Goal: Task Accomplishment & Management: Complete application form

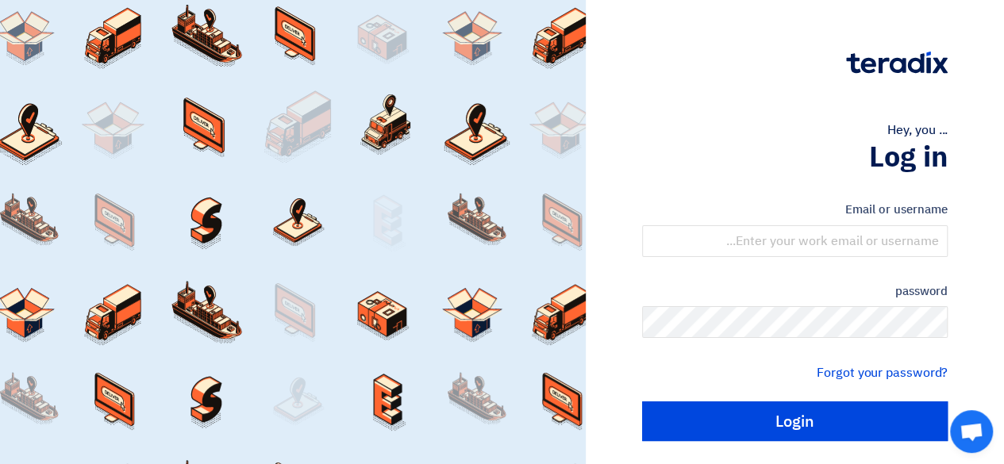
click at [683, 155] on h1 "Log in" at bounding box center [795, 157] width 306 height 35
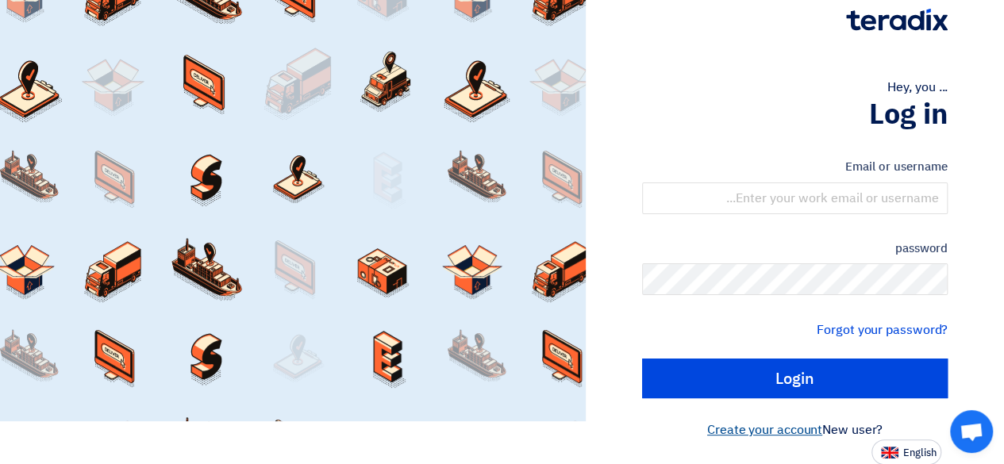
click at [743, 426] on font "Create your account" at bounding box center [764, 430] width 115 height 19
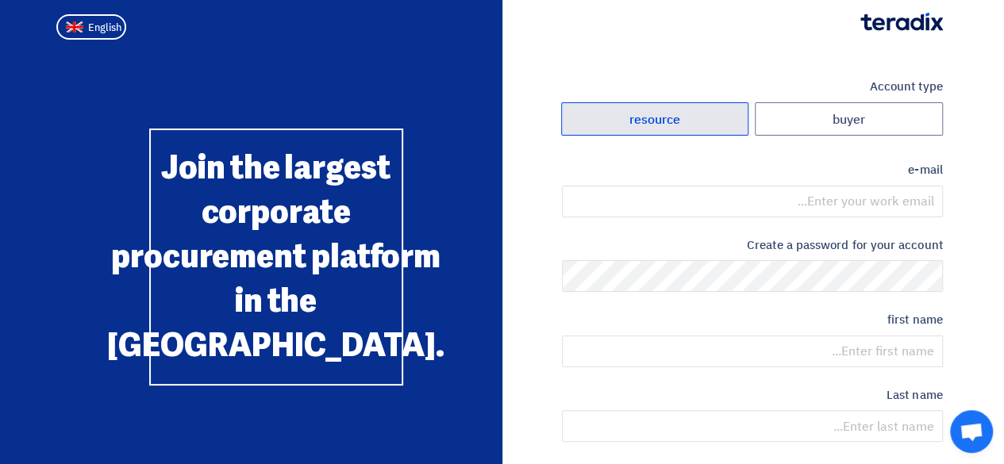
click at [692, 127] on label "resource" at bounding box center [655, 119] width 188 height 34
click at [692, 127] on input "resource" at bounding box center [655, 119] width 187 height 32
radio input "true"
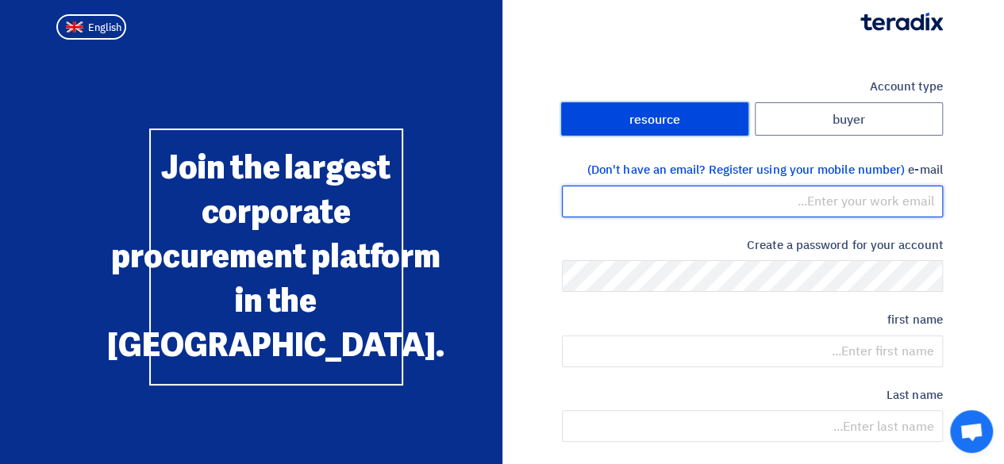
click at [726, 194] on input "email" at bounding box center [752, 202] width 381 height 32
type input "m.shibil@danaglobal.com.sa"
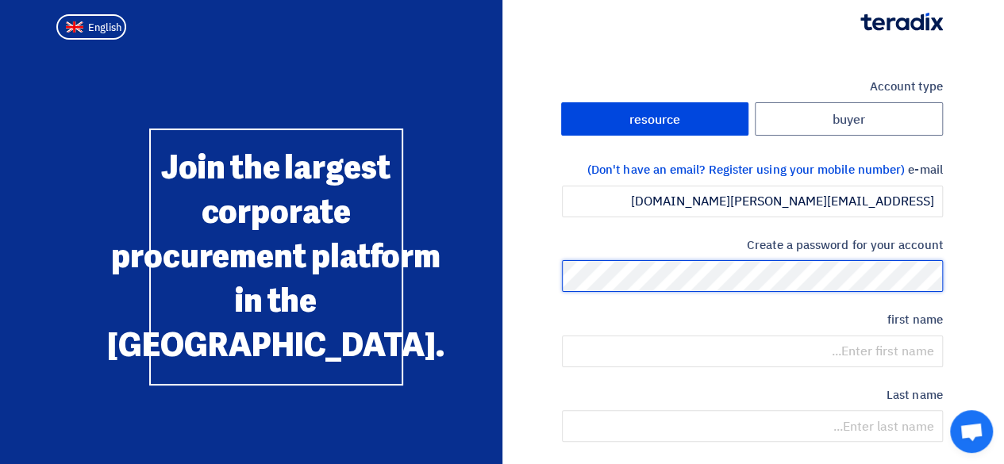
click at [943, 282] on div "Account type buyer resource e-mail (Don't have an email? Register using your mo…" at bounding box center [728, 459] width 452 height 762
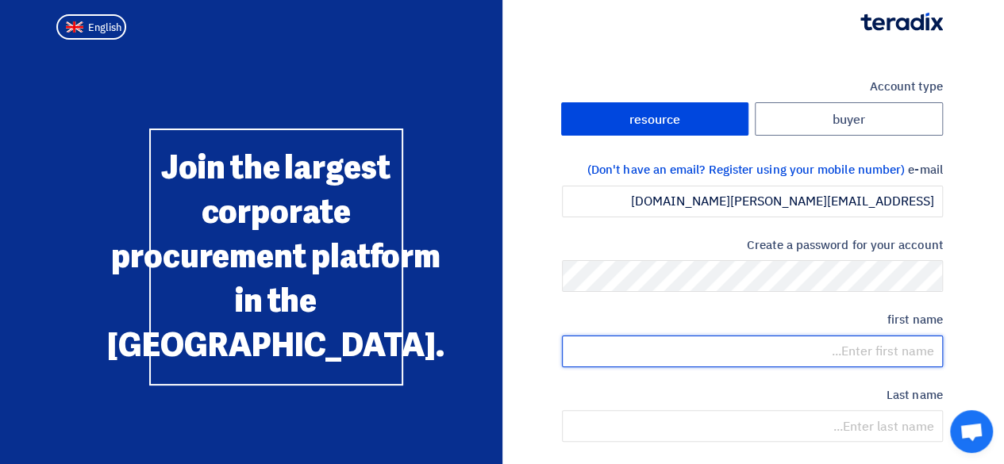
click at [919, 355] on input "text" at bounding box center [752, 352] width 381 height 32
type input ","
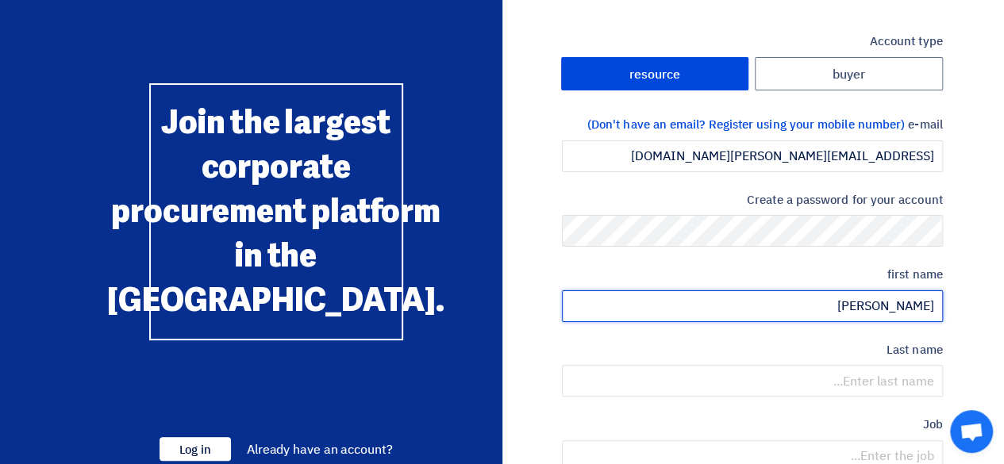
scroll to position [79, 0]
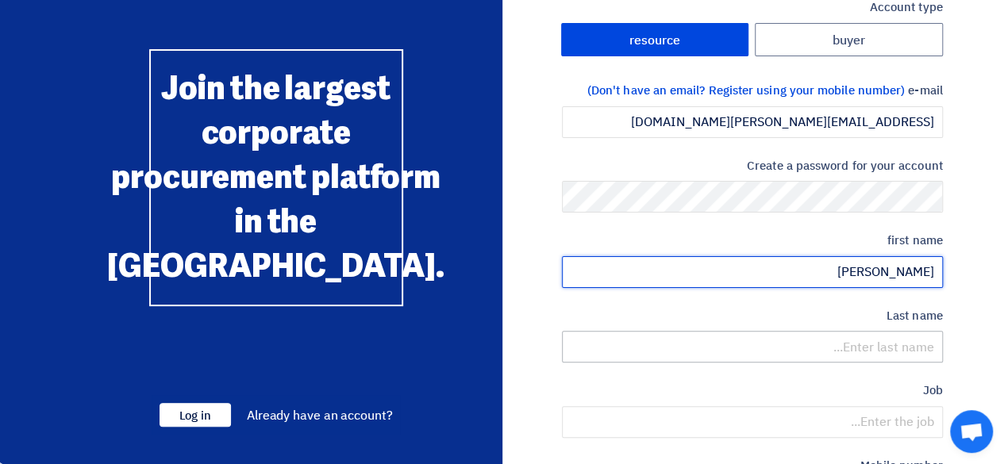
type input "[PERSON_NAME]"
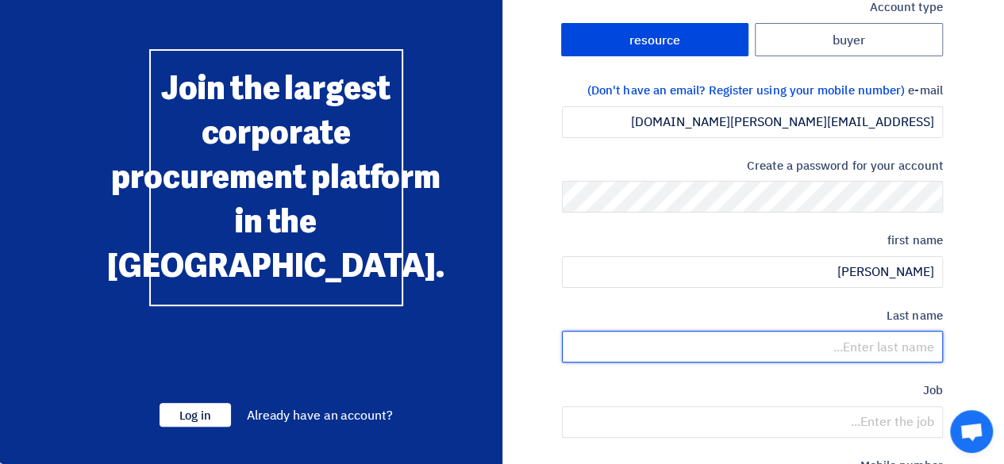
click at [908, 350] on input "text" at bounding box center [752, 347] width 381 height 32
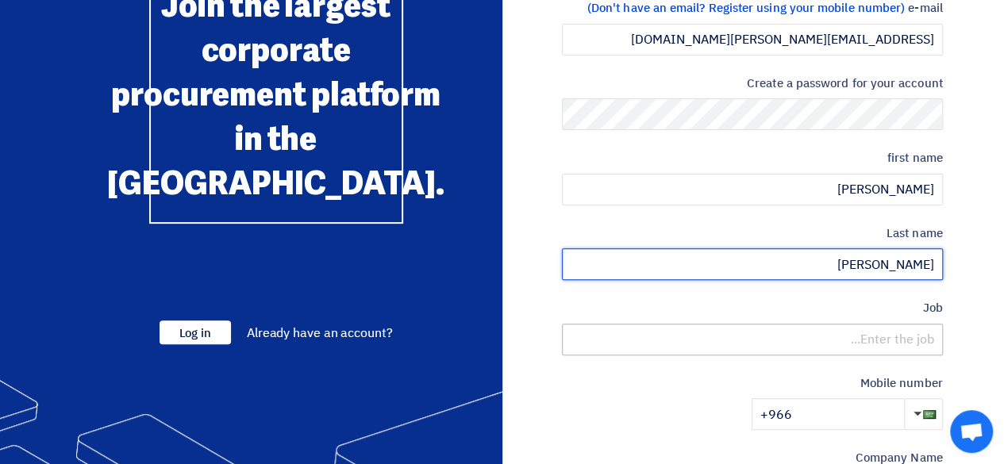
scroll to position [238, 0]
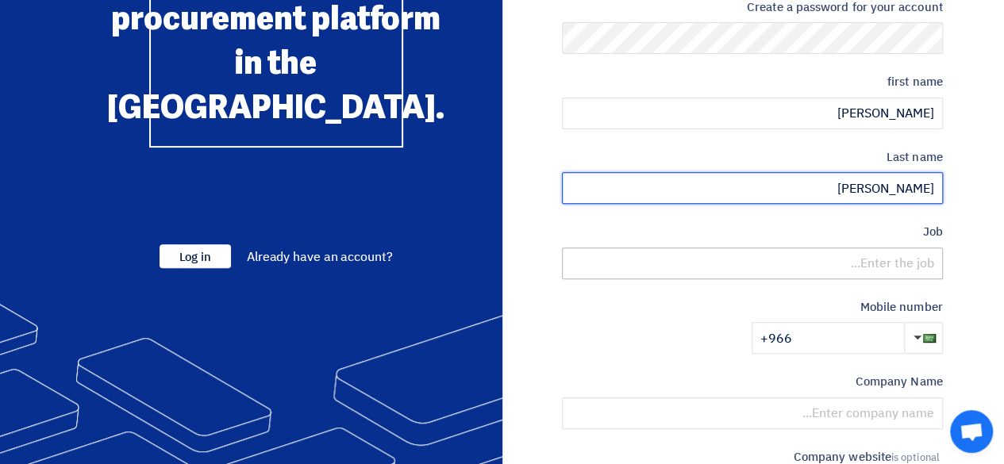
type input "shibil"
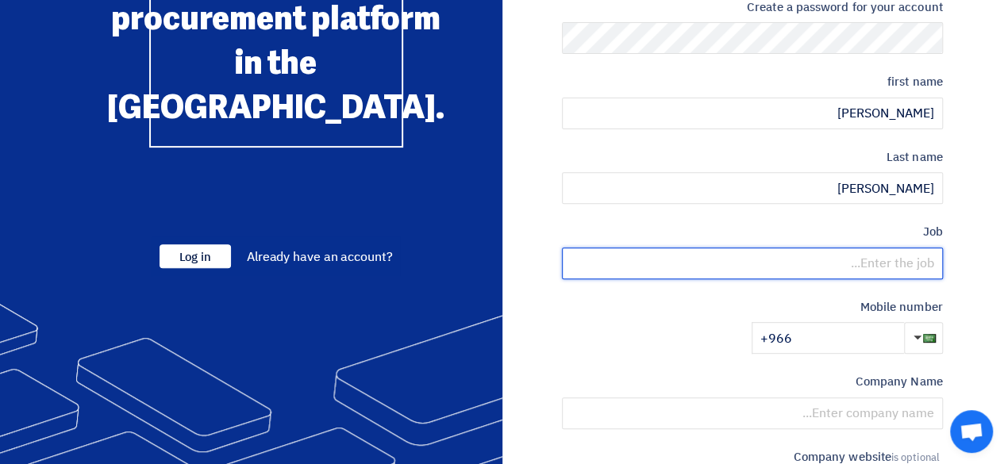
click at [881, 266] on input "text" at bounding box center [752, 264] width 381 height 32
type input "sales"
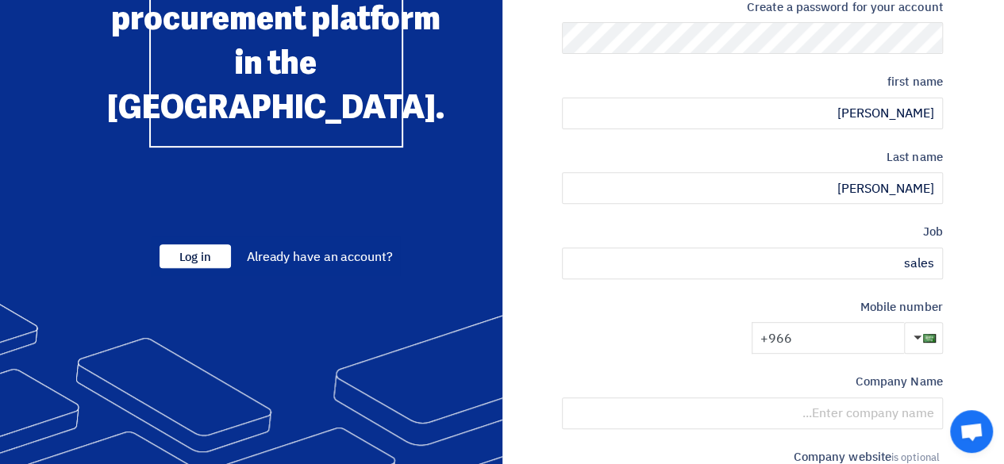
click at [860, 344] on input "+966" at bounding box center [828, 338] width 152 height 32
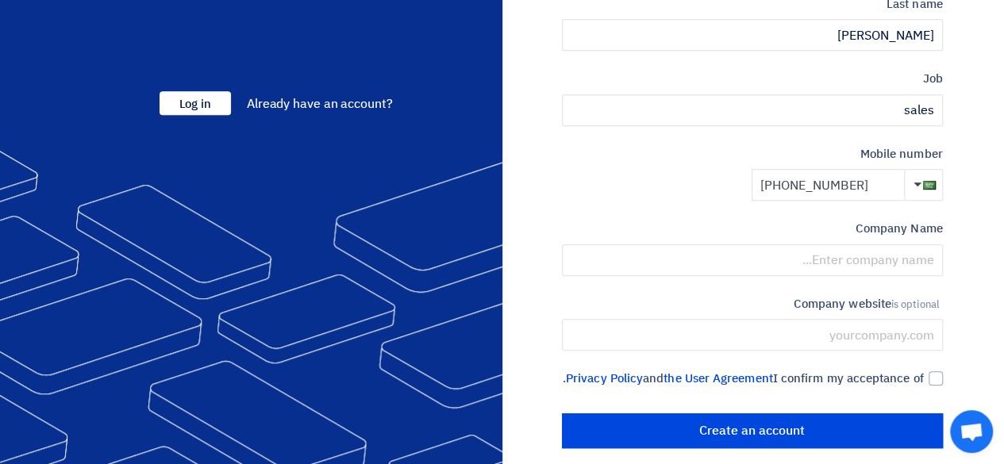
scroll to position [397, 0]
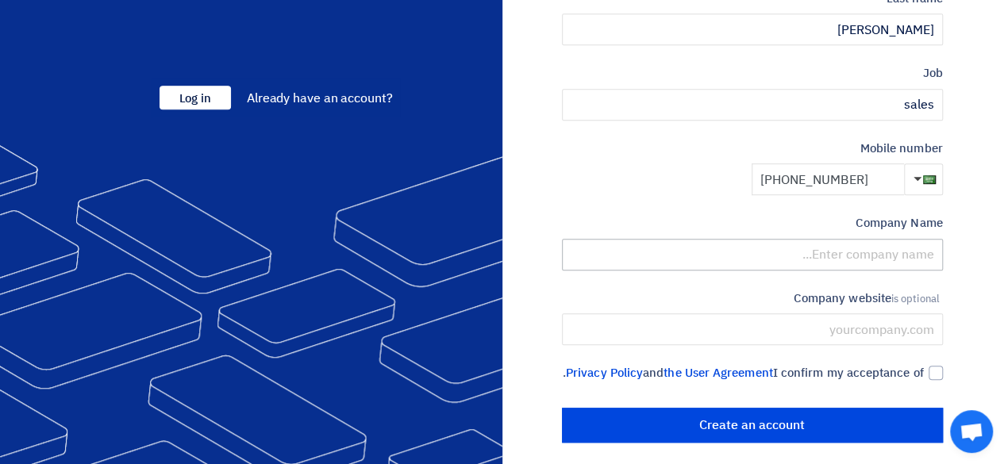
type input "+966 559020222"
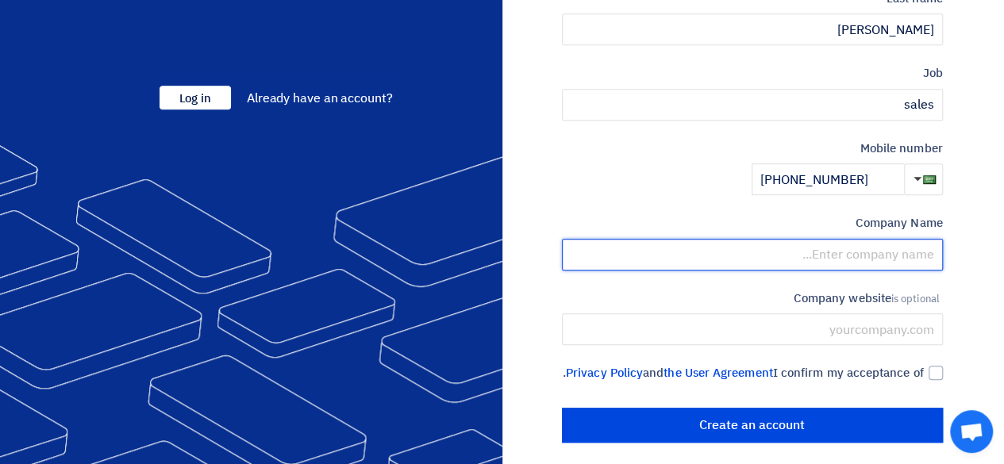
click at [849, 261] on input "text" at bounding box center [752, 255] width 381 height 32
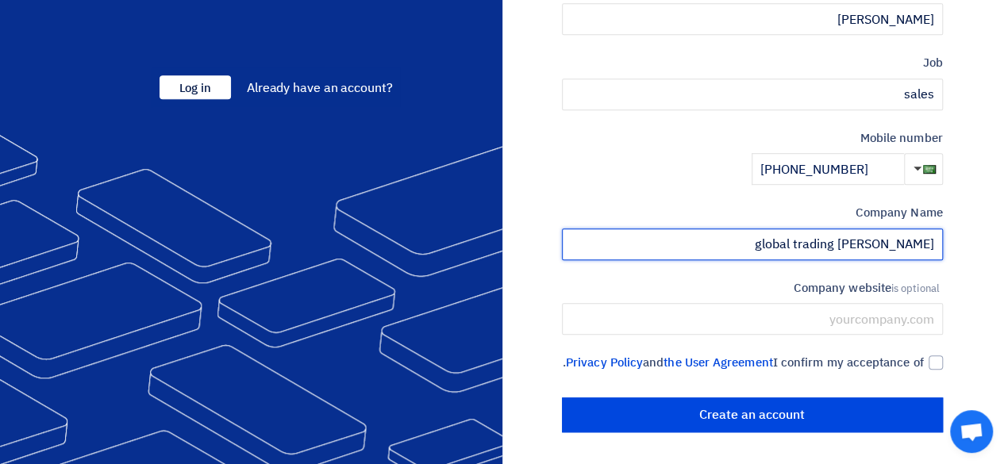
scroll to position [424, 0]
type input "dana global trading"
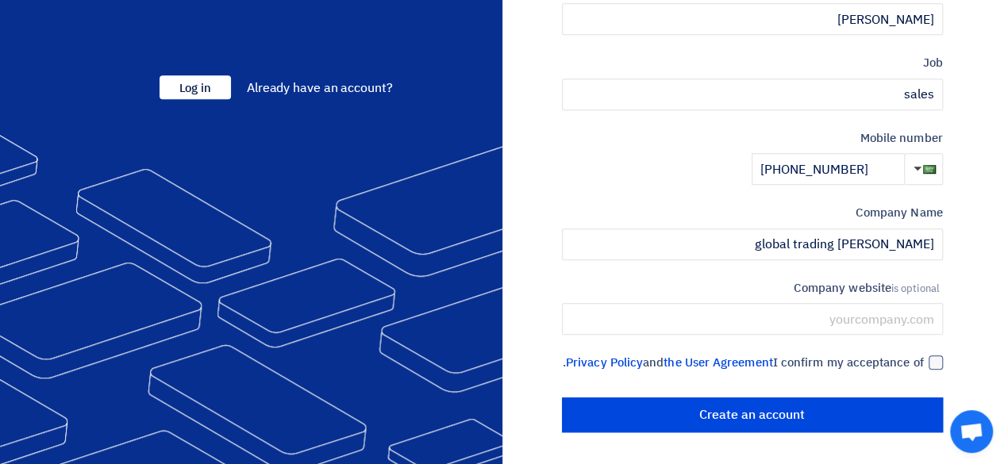
click at [925, 354] on label "I confirm my acceptance of the User Agreement and Privacy Policy ." at bounding box center [752, 363] width 381 height 18
click at [924, 354] on input "I confirm my acceptance of the User Agreement and Privacy Policy ." at bounding box center [733, 370] width 381 height 32
checkbox input "true"
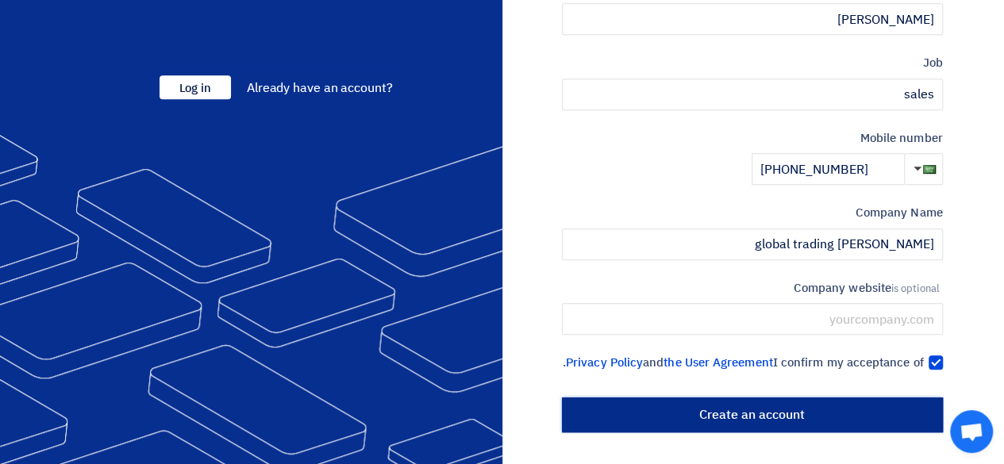
click at [878, 404] on input "Create an account" at bounding box center [752, 415] width 381 height 35
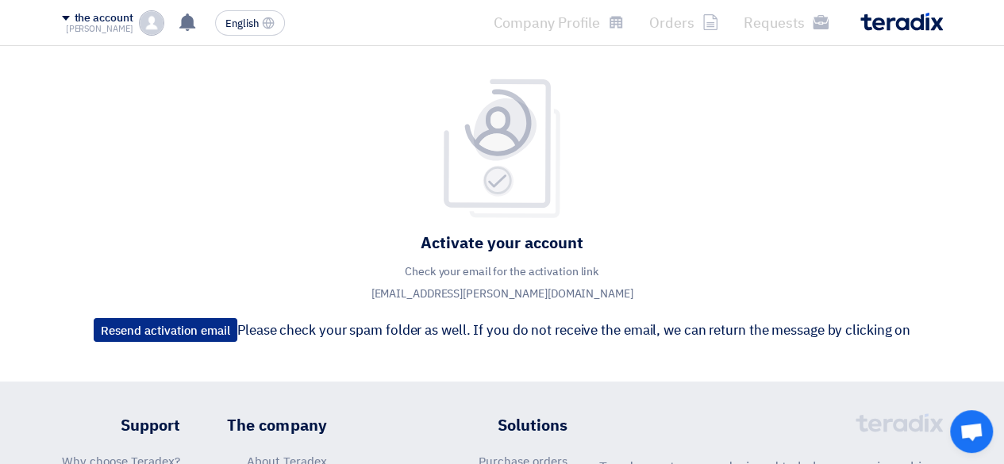
click at [210, 321] on button "Resend activation email" at bounding box center [166, 330] width 144 height 24
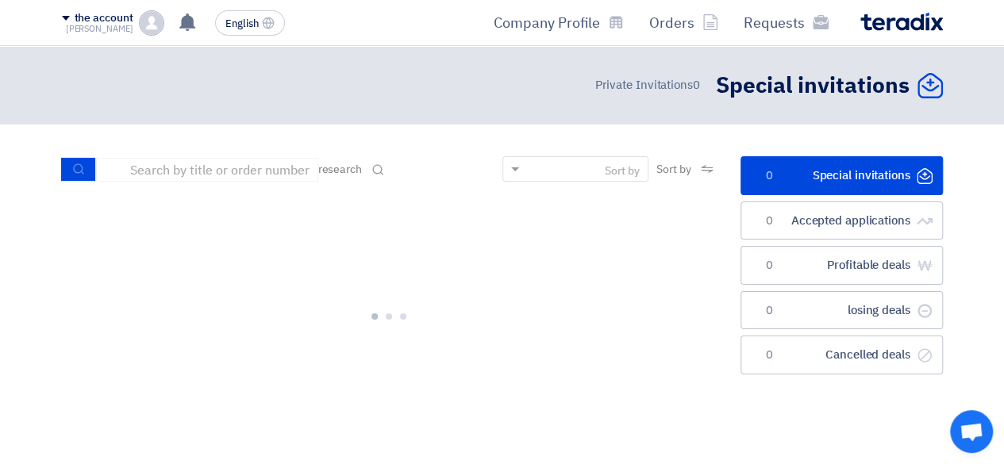
click at [711, 152] on section "الدعوات الخاصة Special invitations 0 الطلبات المقبولة Accepted applications 0 ص…" at bounding box center [502, 295] width 1004 height 340
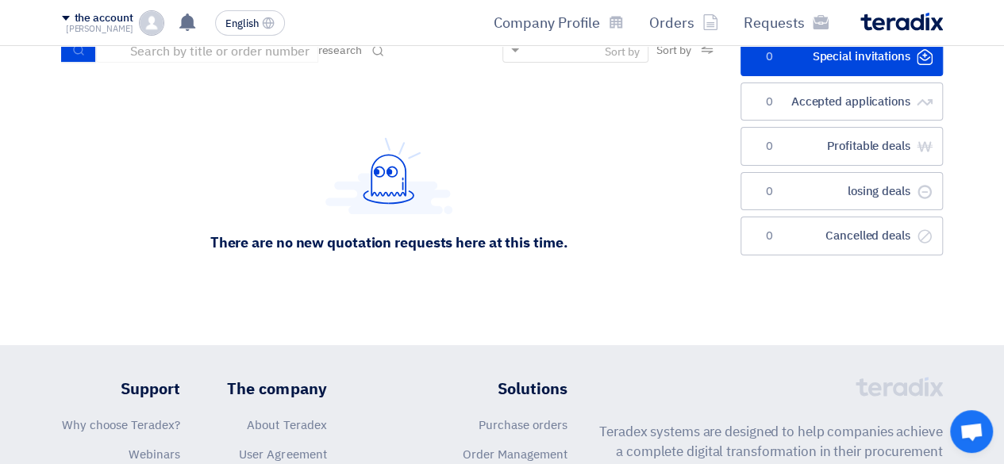
scroll to position [25, 0]
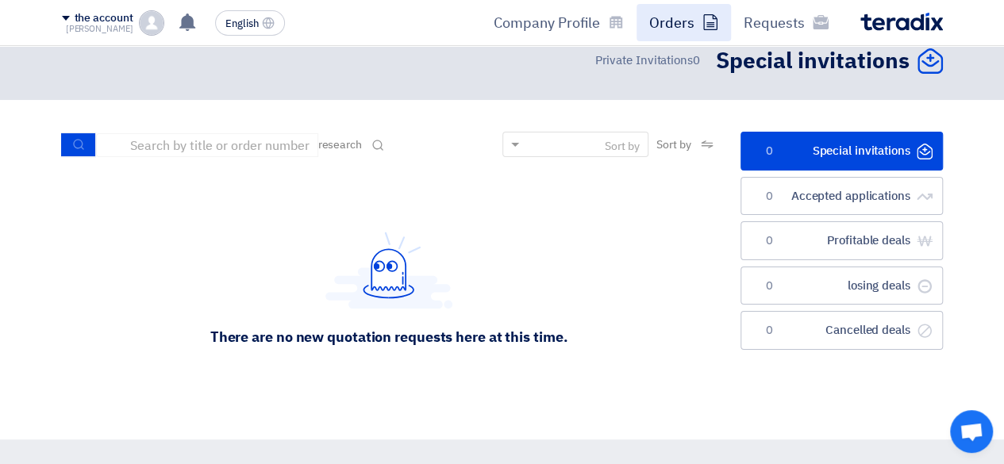
click at [728, 25] on link "Orders" at bounding box center [684, 22] width 94 height 37
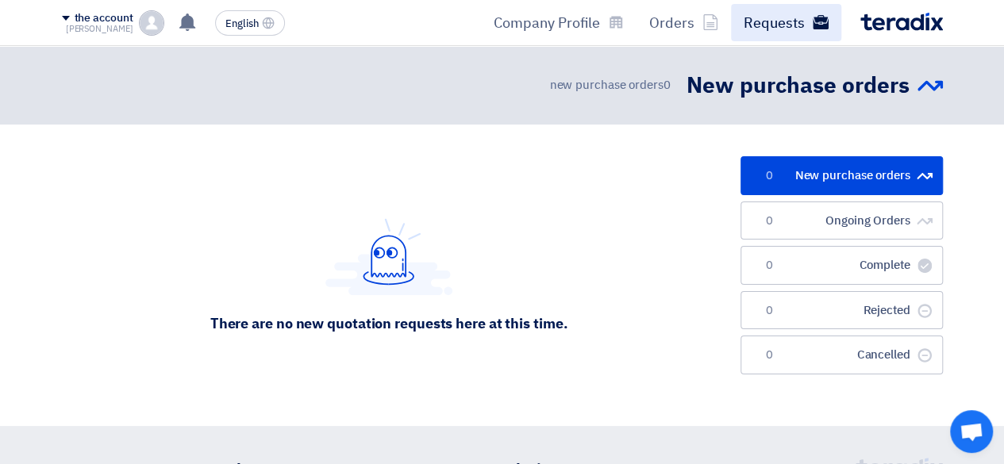
click at [775, 25] on font "Requests" at bounding box center [774, 22] width 61 height 21
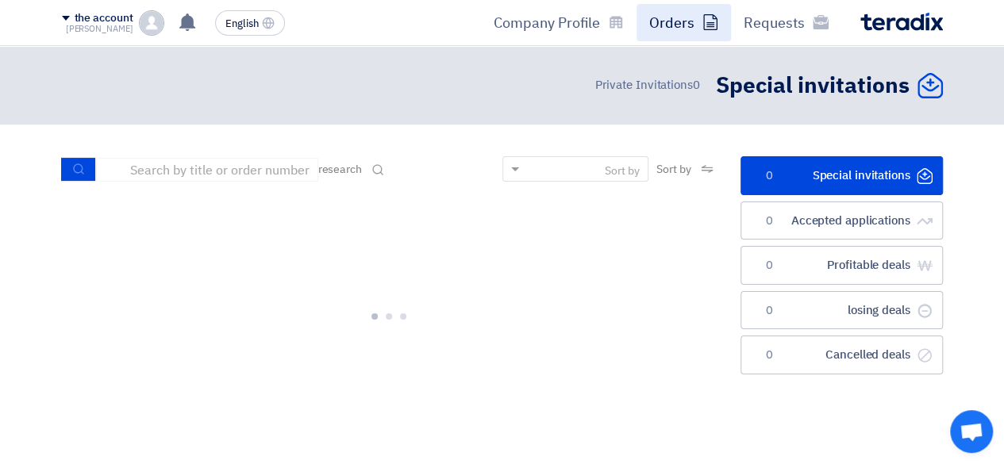
click at [711, 29] on link "Orders" at bounding box center [684, 22] width 94 height 37
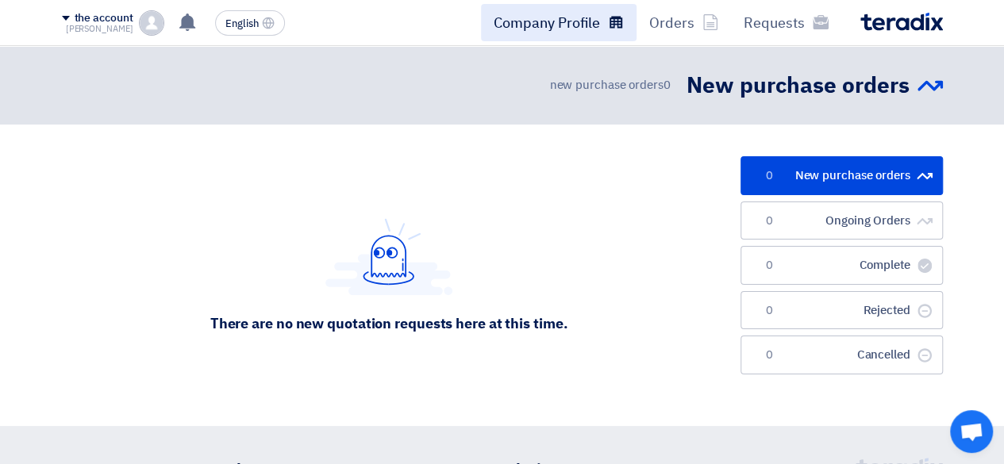
click at [592, 29] on font "Company Profile" at bounding box center [547, 22] width 106 height 21
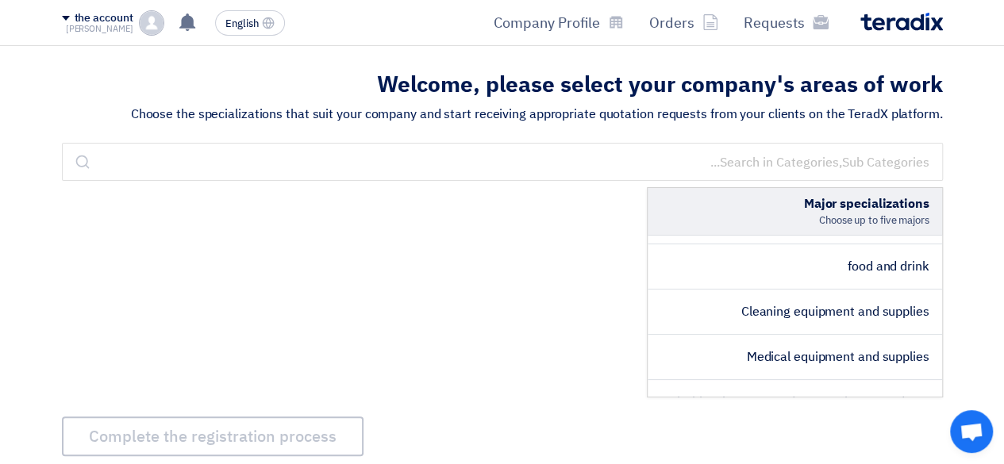
scroll to position [556, 0]
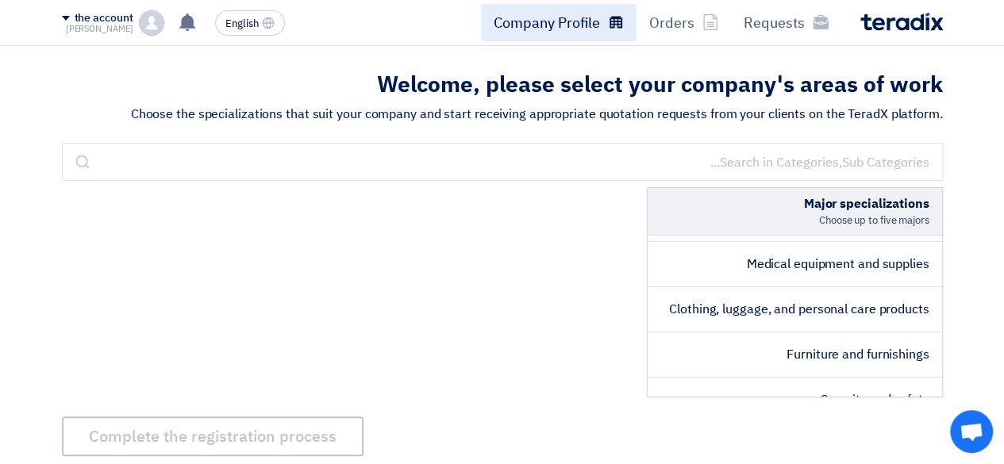
click at [595, 28] on font "Company Profile" at bounding box center [547, 22] width 106 height 21
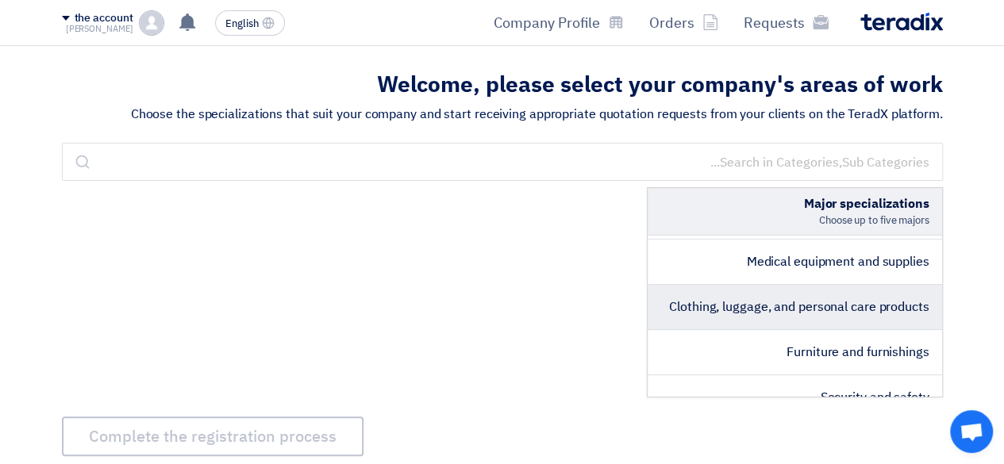
scroll to position [635, 0]
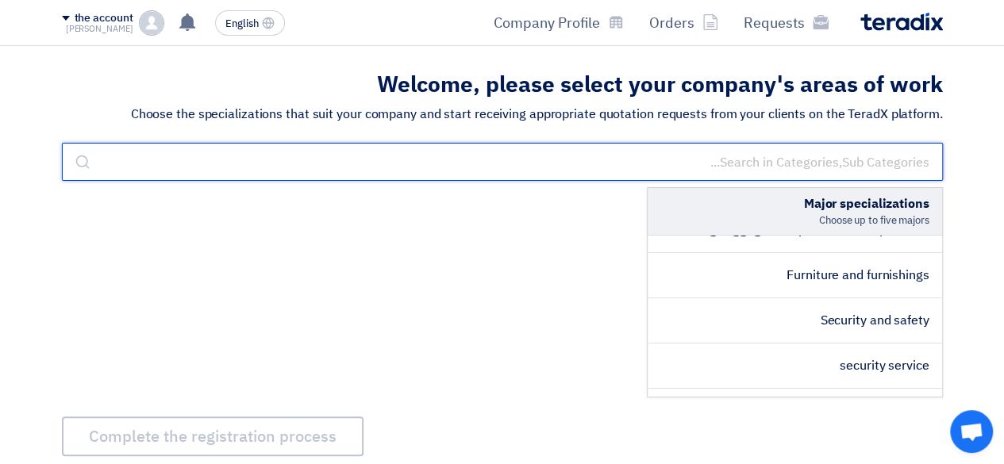
click at [773, 175] on input "text" at bounding box center [502, 162] width 881 height 38
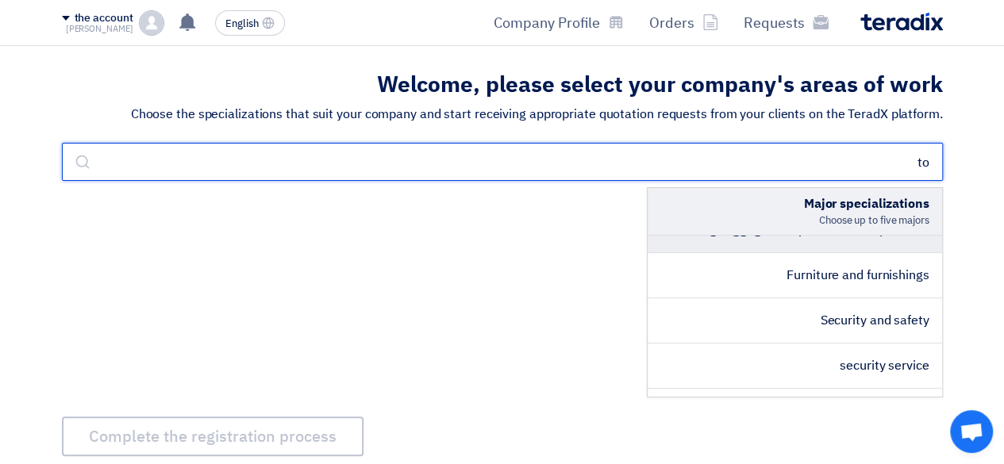
type input "to"
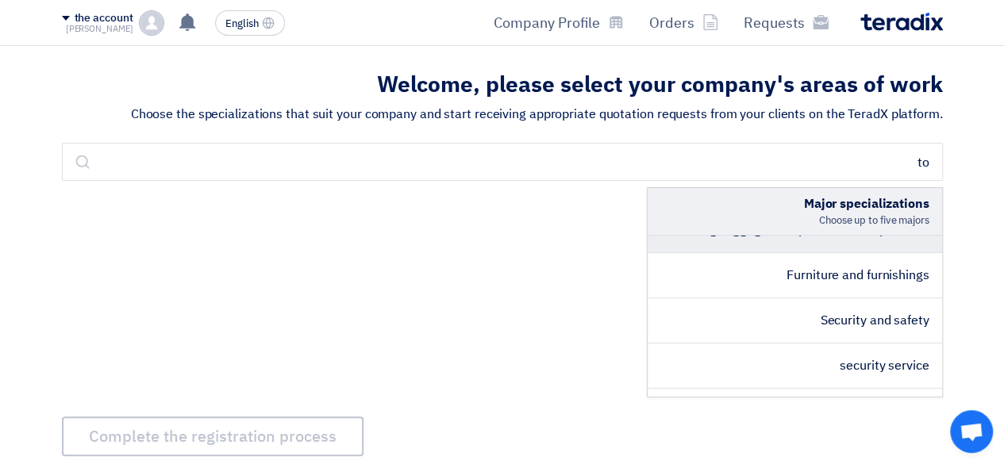
click at [901, 253] on li "Clothing, luggage, and personal care products" at bounding box center [795, 230] width 294 height 45
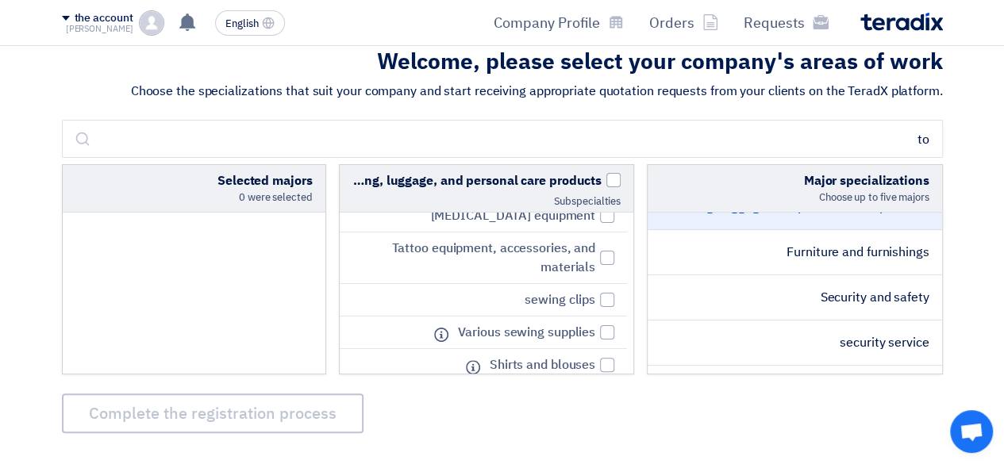
scroll to position [653, 0]
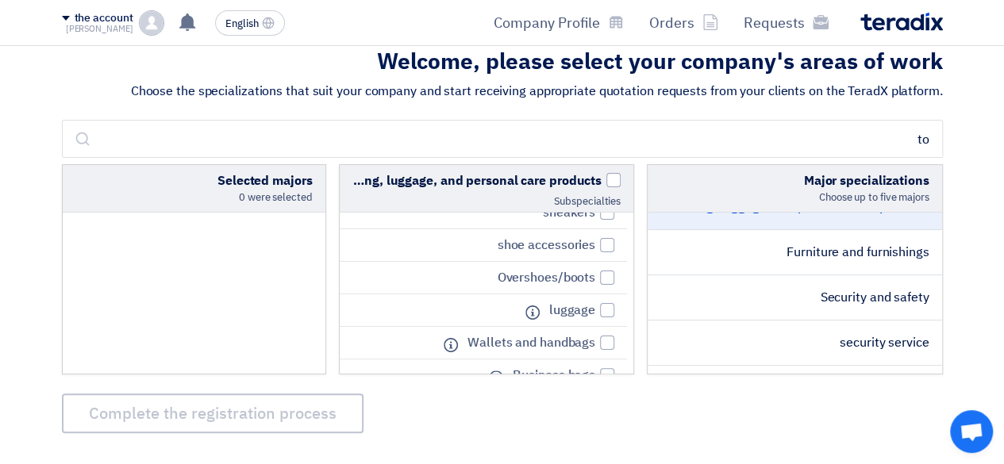
click at [560, 206] on font "Subspecialties" at bounding box center [586, 201] width 67 height 15
click at [611, 183] on span at bounding box center [613, 180] width 14 height 14
click at [602, 182] on input "Clothing, luggage, and personal care products" at bounding box center [596, 176] width 10 height 10
checkbox input "true"
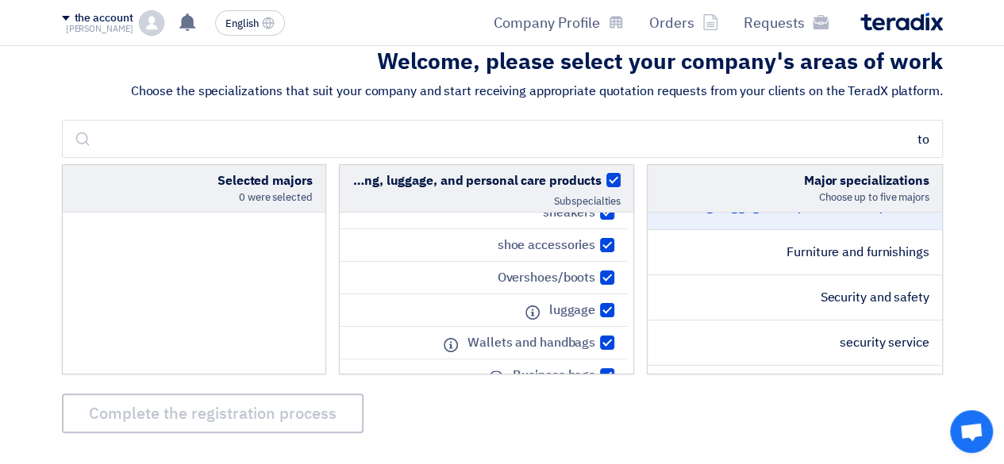
checkbox input "true"
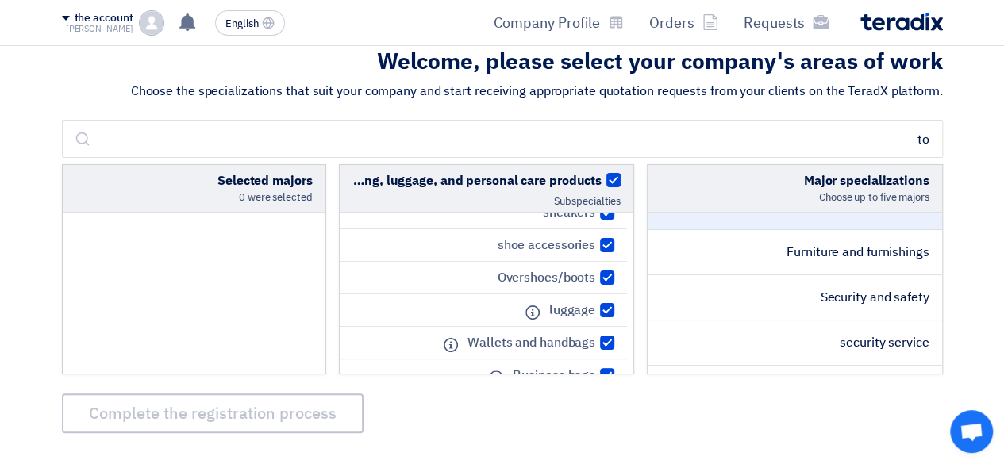
checkbox input "true"
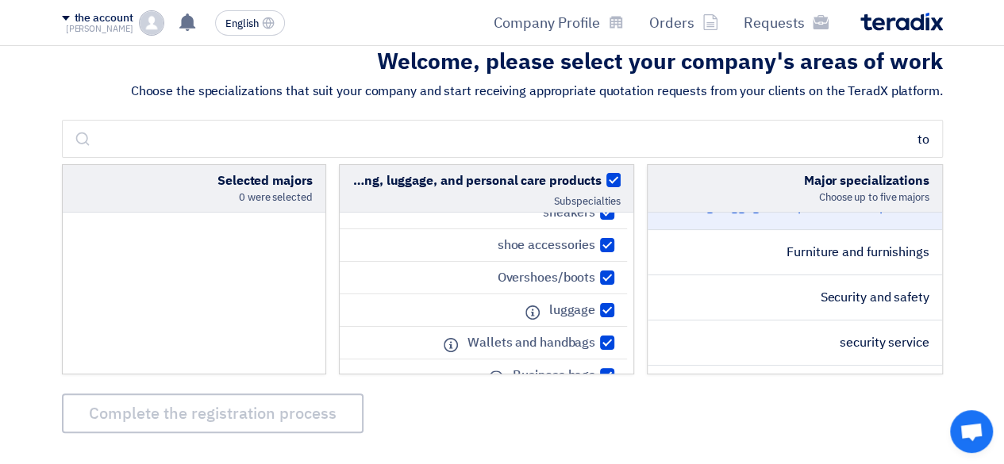
checkbox input "true"
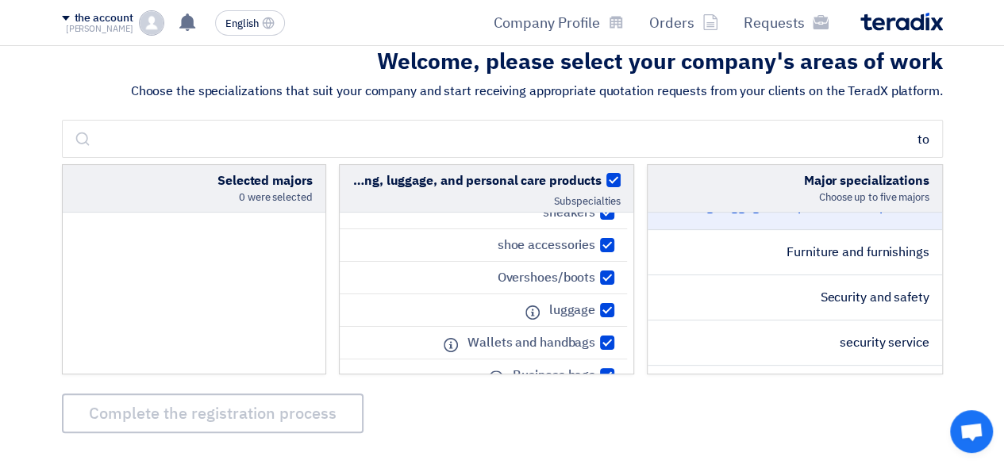
checkbox input "true"
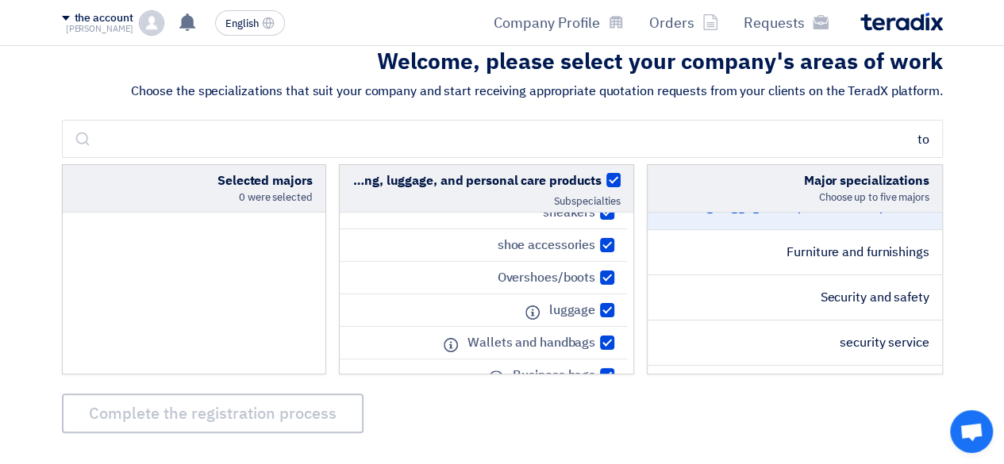
checkbox input "true"
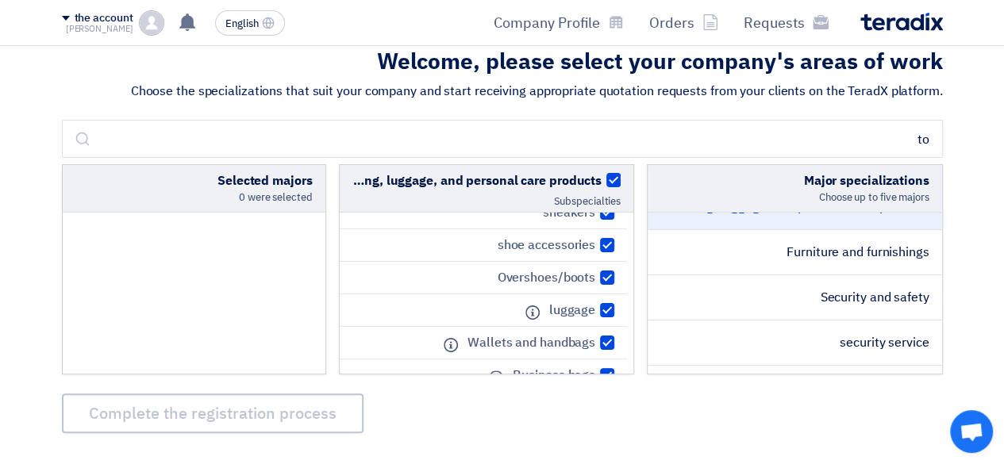
checkbox input "true"
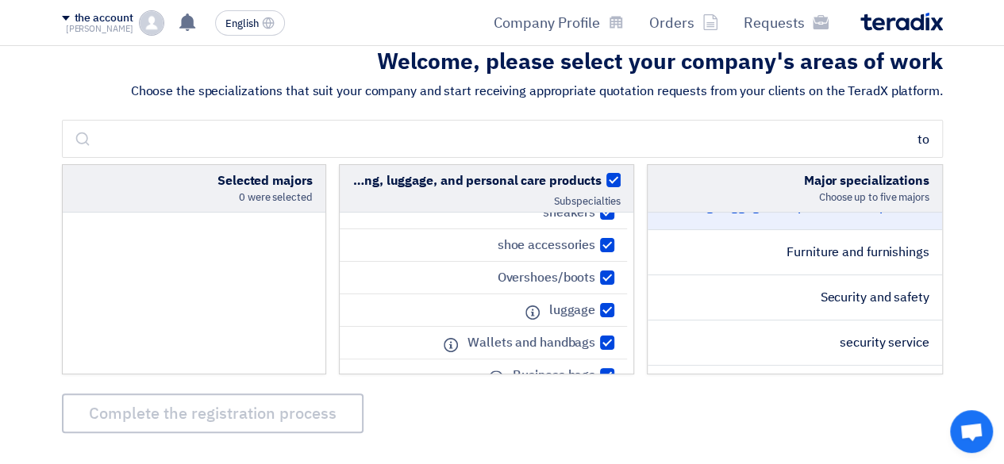
checkbox input "true"
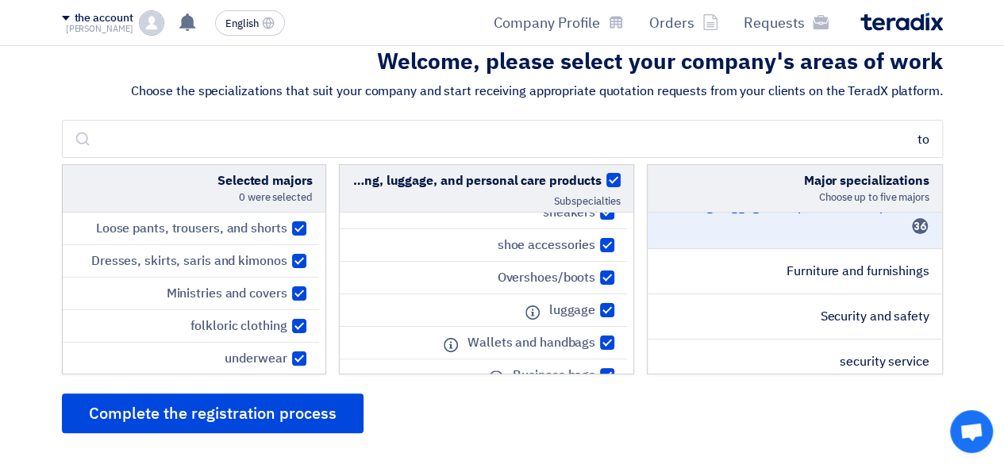
click at [611, 183] on span at bounding box center [613, 180] width 14 height 14
click at [602, 182] on input "Clothing, luggage, and personal care products" at bounding box center [596, 176] width 10 height 10
checkbox input "false"
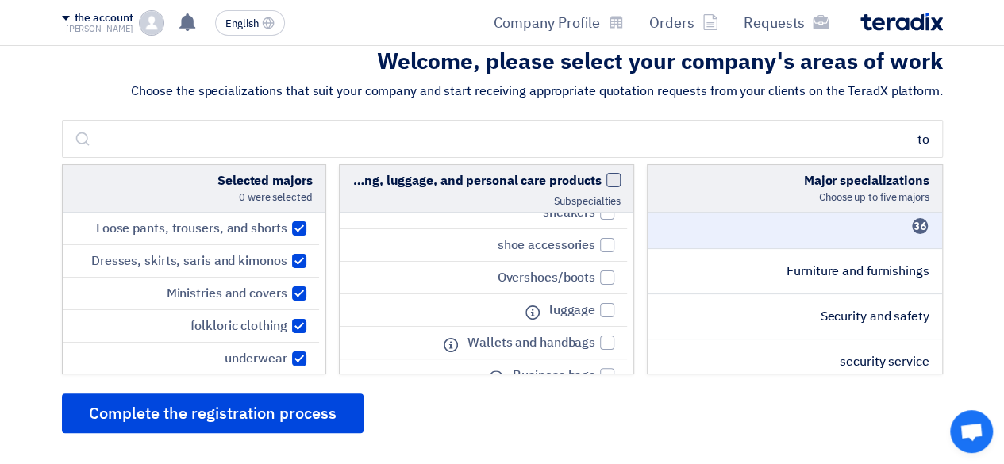
checkbox input "false"
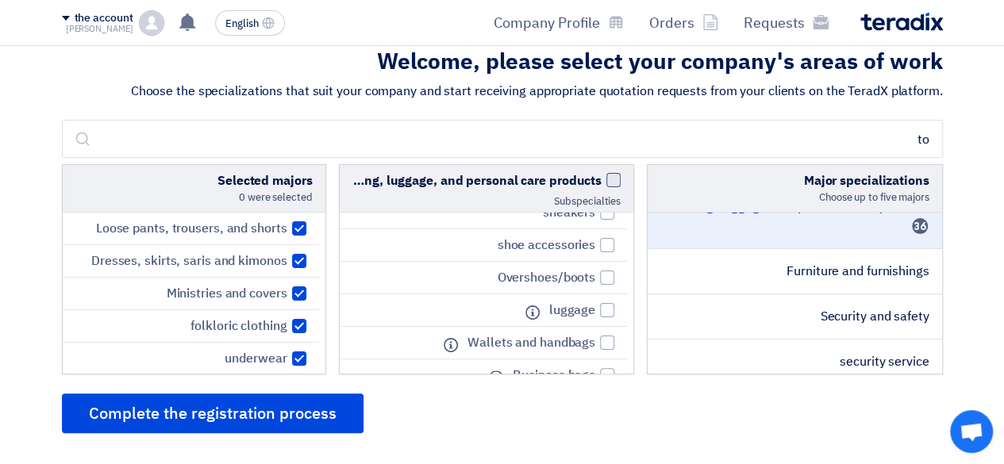
checkbox input "false"
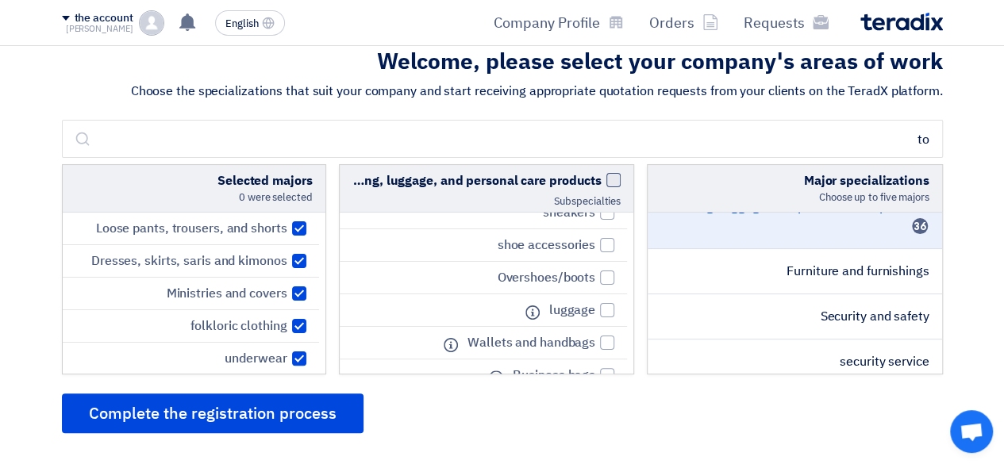
checkbox input "false"
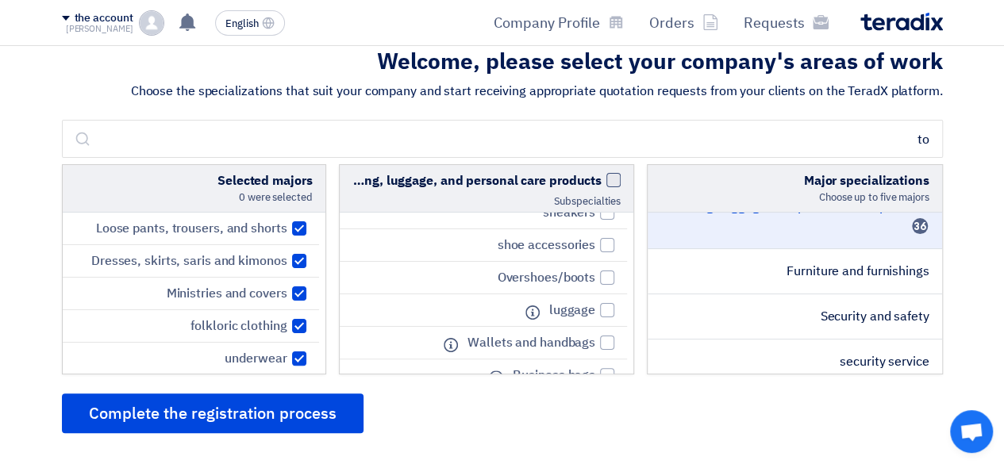
checkbox input "false"
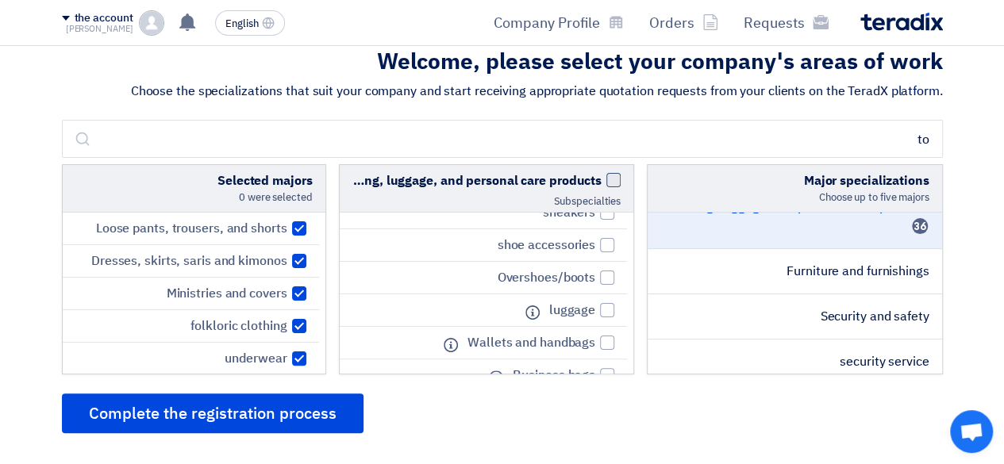
checkbox input "false"
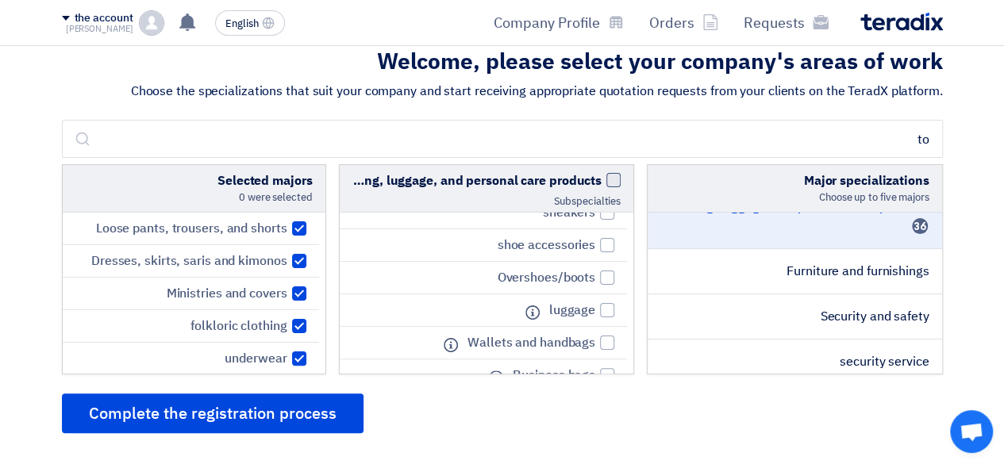
checkbox input "false"
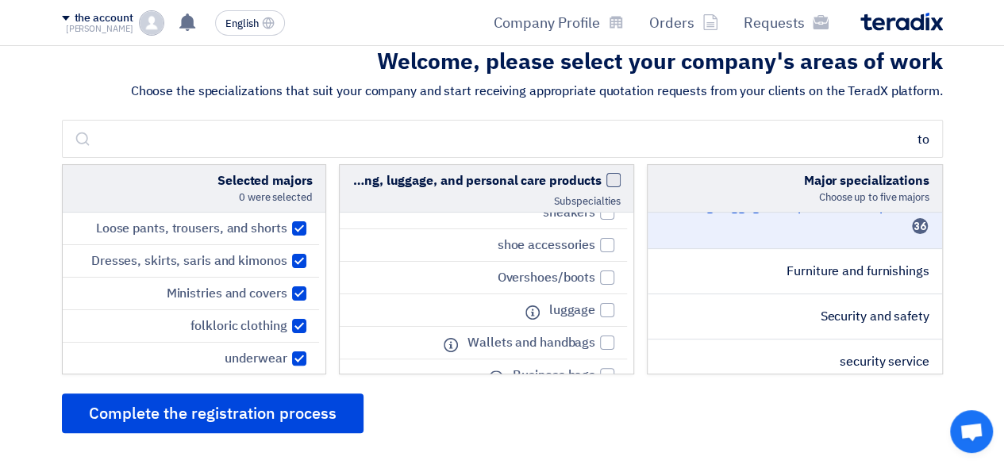
checkbox input "false"
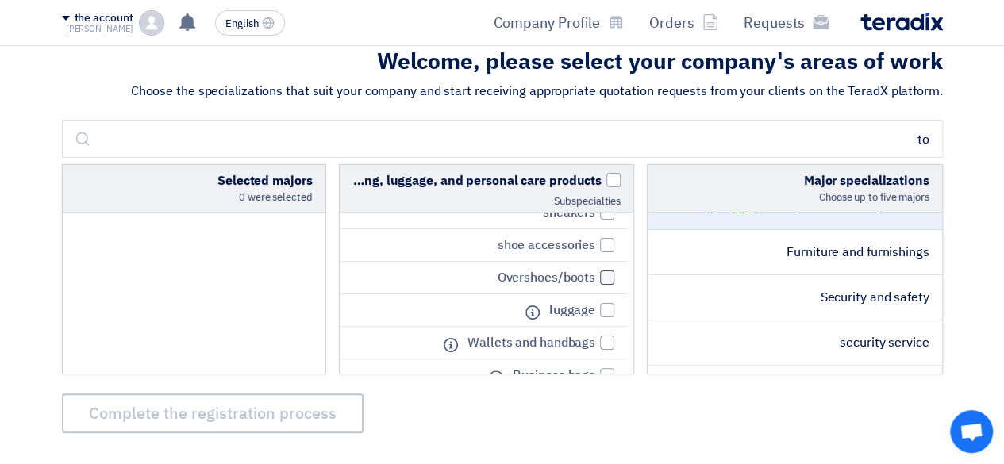
scroll to position [574, 0]
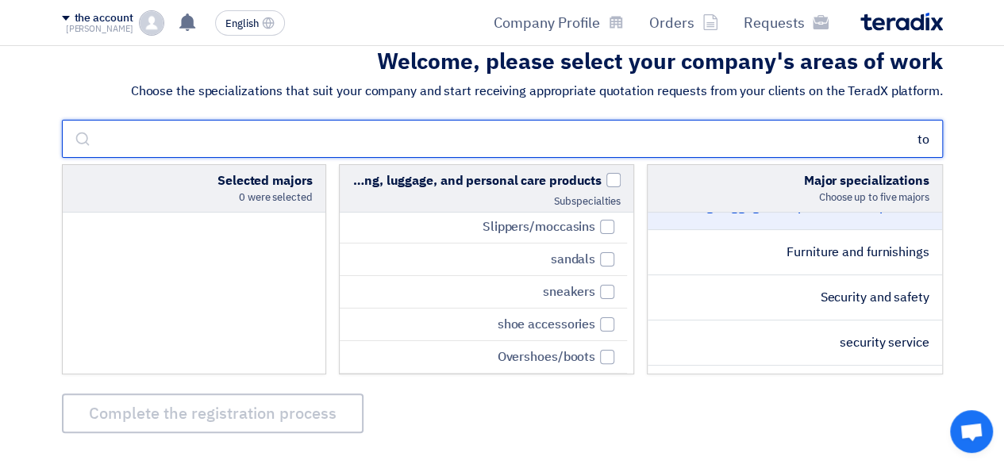
click at [934, 141] on input "to" at bounding box center [502, 139] width 881 height 38
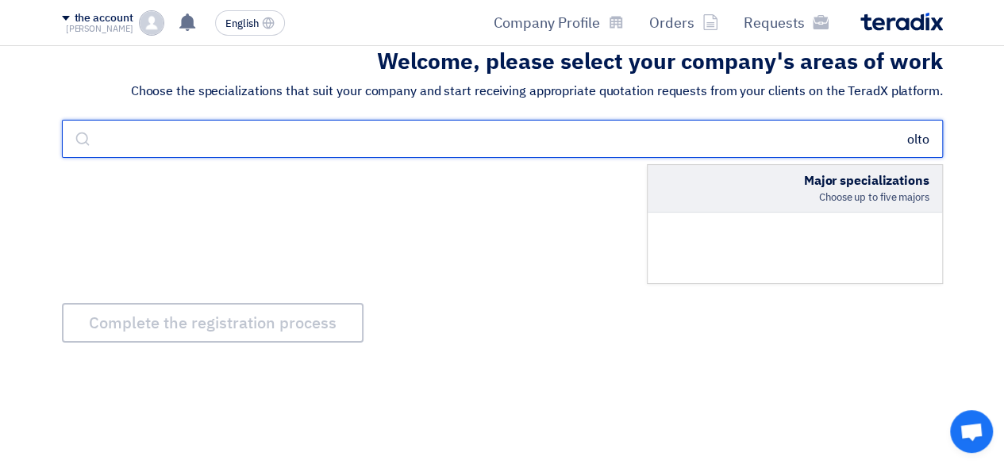
scroll to position [0, 0]
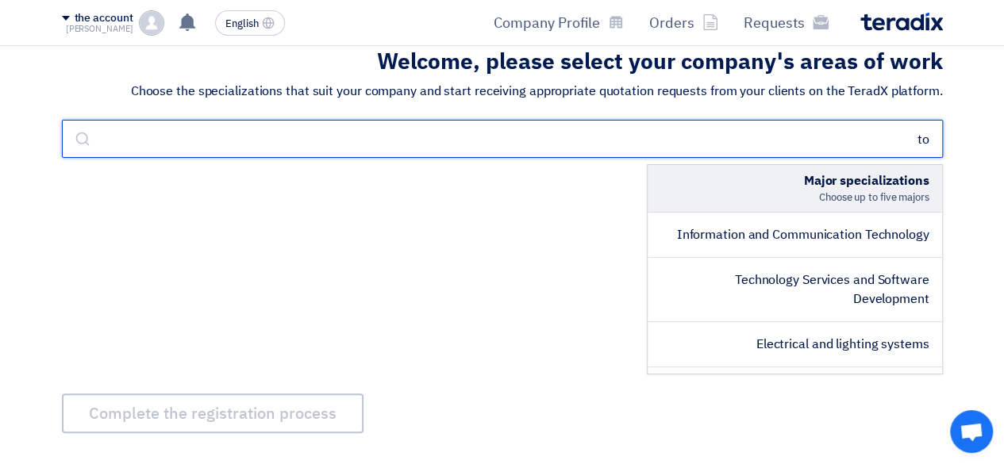
type input "t"
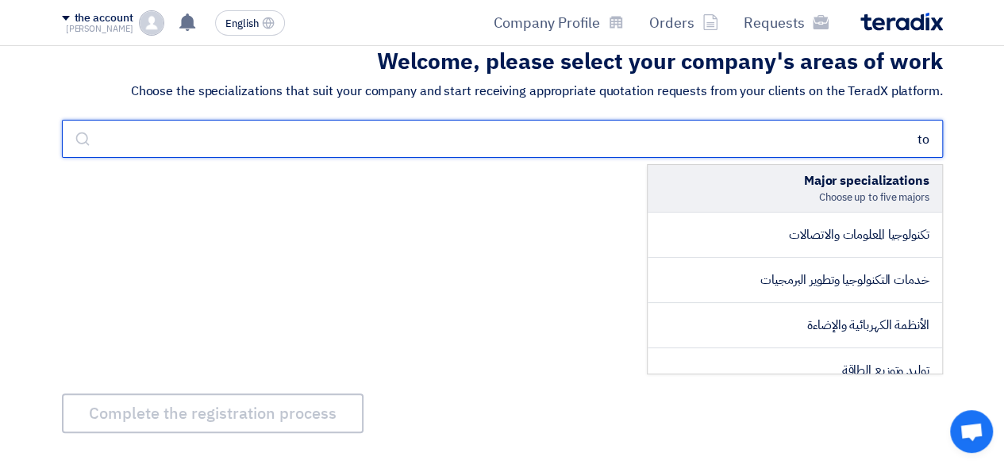
type input "t"
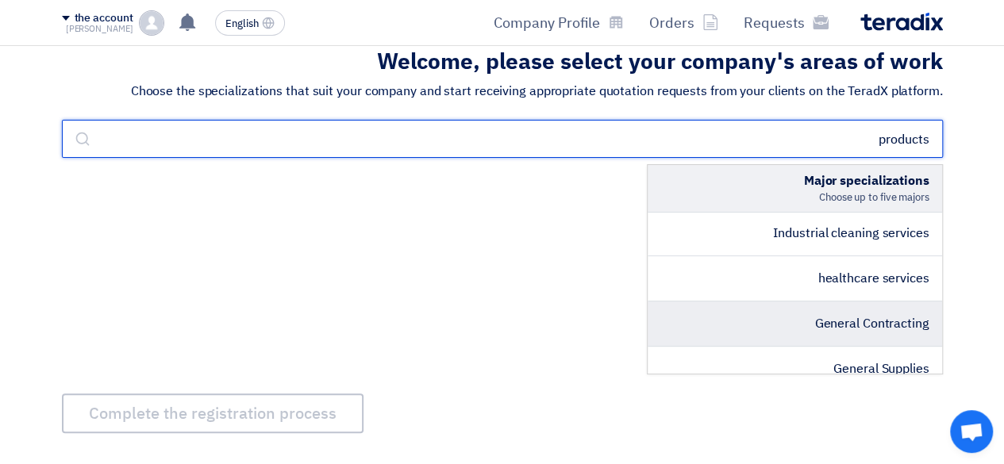
scroll to position [948, 0]
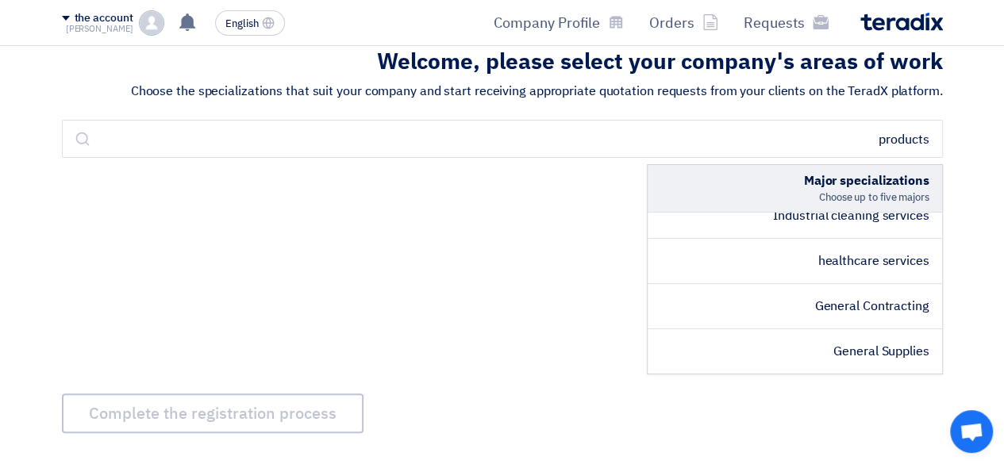
click at [285, 228] on div "Major specializations Choose up to five majors Paper materials and products foo…" at bounding box center [502, 269] width 881 height 210
click at [567, 19] on font "Company Profile" at bounding box center [547, 22] width 106 height 21
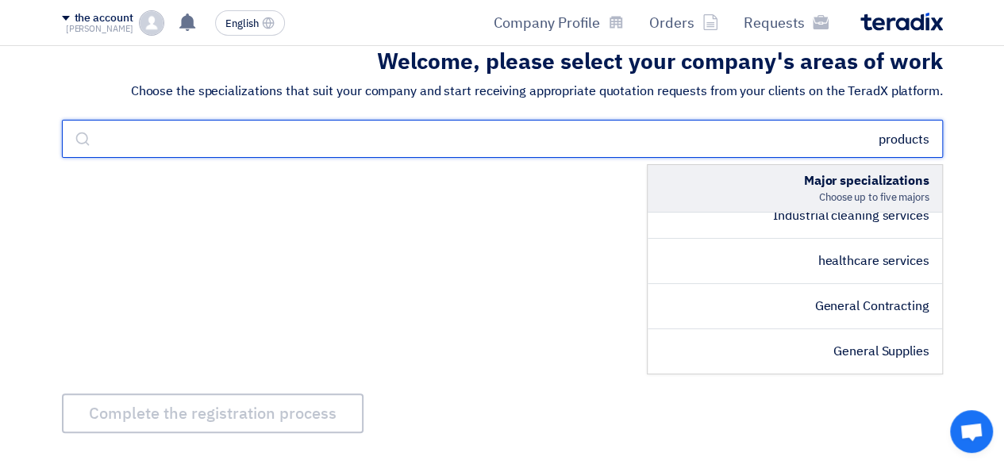
click at [761, 144] on input "products" at bounding box center [502, 139] width 881 height 38
click at [935, 135] on input "products" at bounding box center [502, 139] width 881 height 38
click at [876, 141] on input "products" at bounding box center [502, 139] width 881 height 38
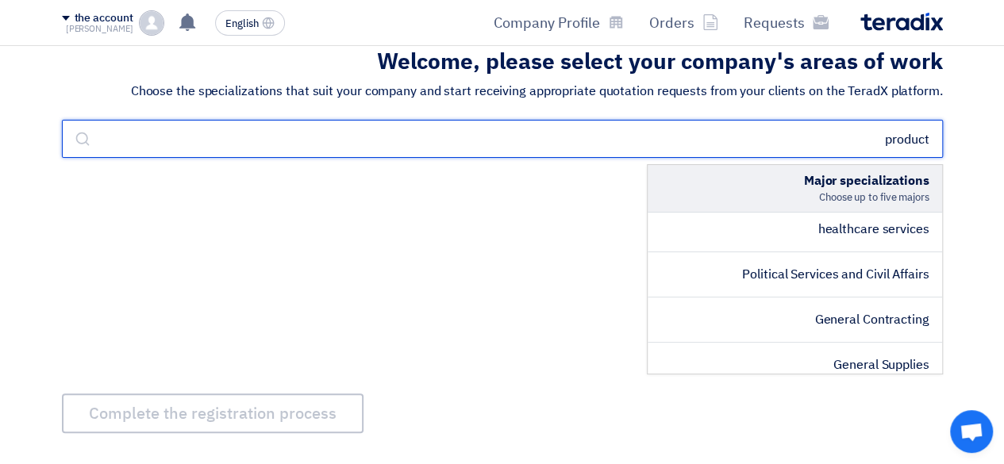
scroll to position [1526, 0]
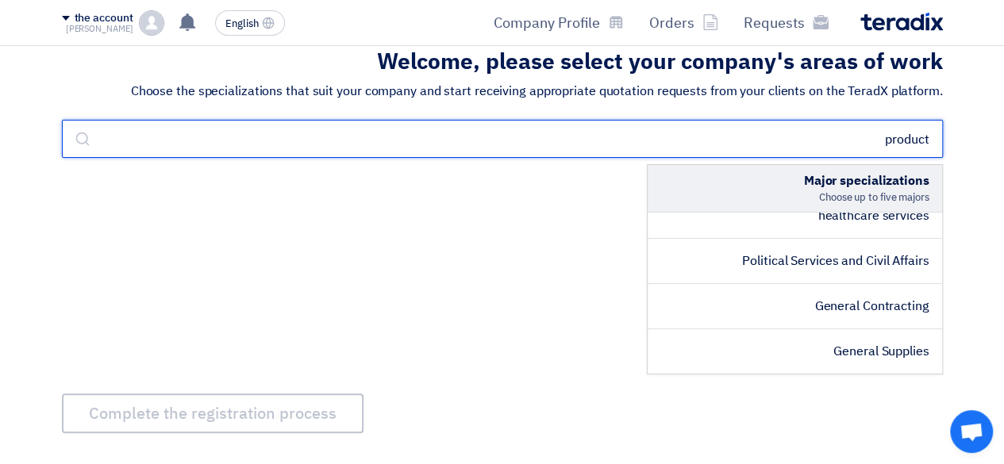
type input "product"
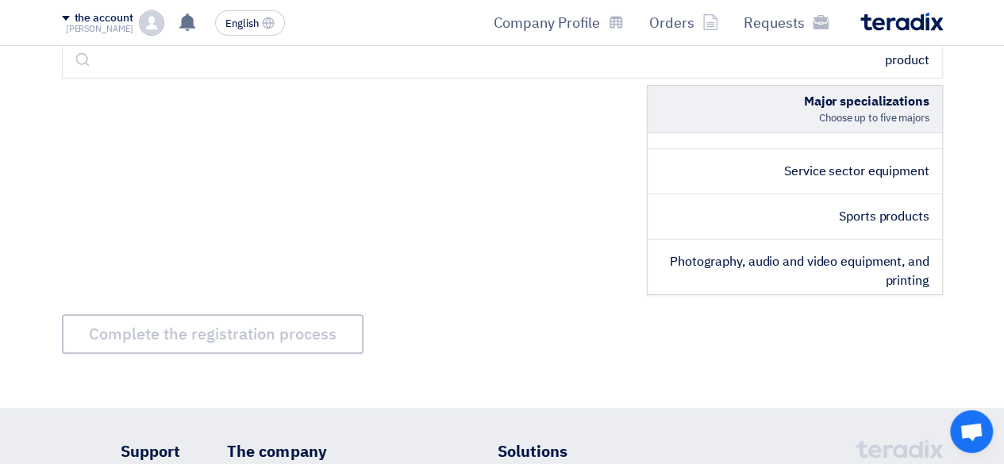
scroll to position [775, 0]
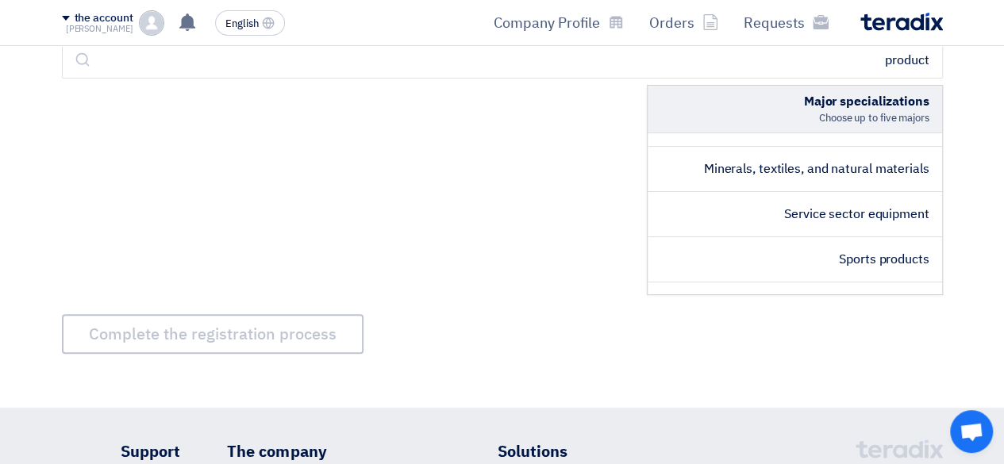
drag, startPoint x: 654, startPoint y: 141, endPoint x: 564, endPoint y: 158, distance: 92.0
click at [564, 158] on div "Major specializations Choose up to five majors Power generation and distributio…" at bounding box center [502, 190] width 881 height 210
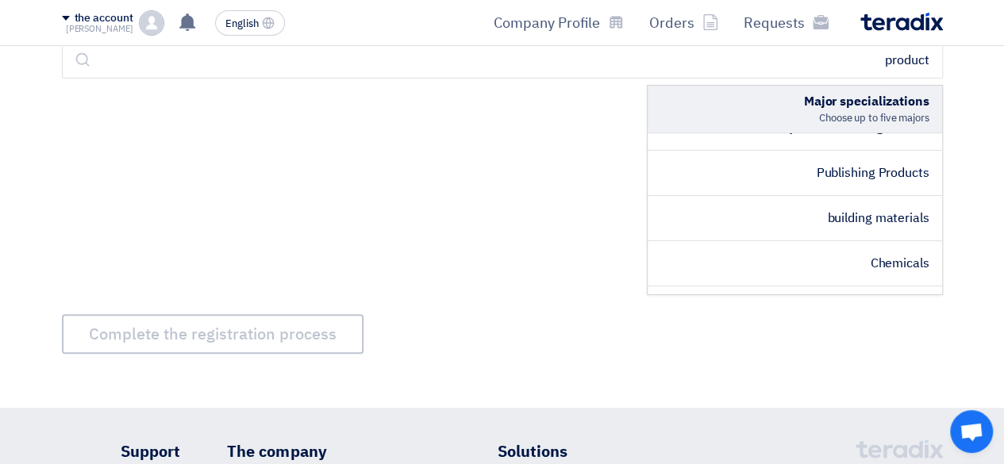
scroll to position [521, 0]
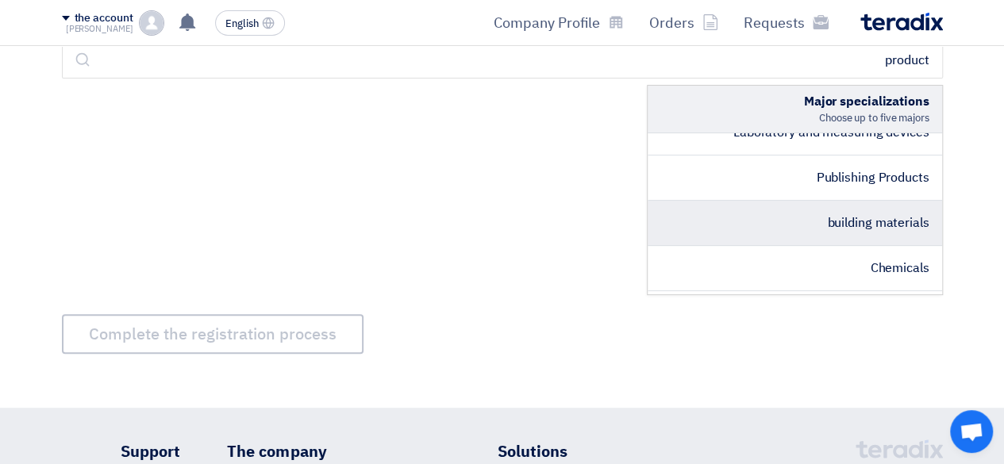
drag, startPoint x: 654, startPoint y: 142, endPoint x: 840, endPoint y: 234, distance: 207.3
click at [840, 233] on font "building materials" at bounding box center [878, 223] width 102 height 19
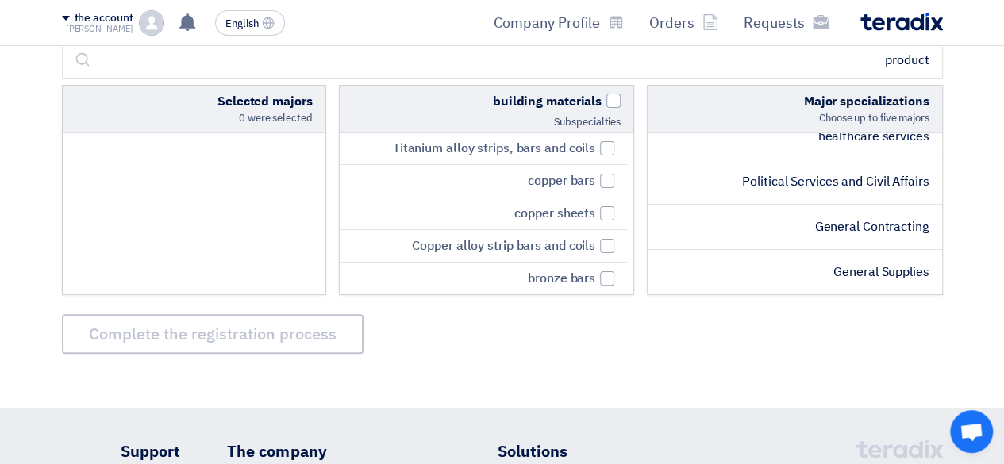
scroll to position [2344, 0]
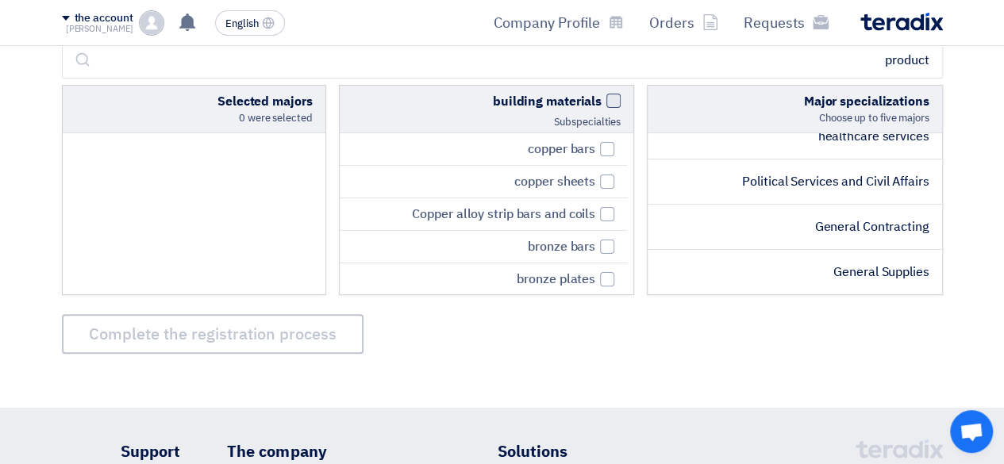
click at [614, 106] on span at bounding box center [613, 101] width 14 height 14
click at [602, 102] on input "building materials" at bounding box center [596, 97] width 10 height 10
checkbox input "true"
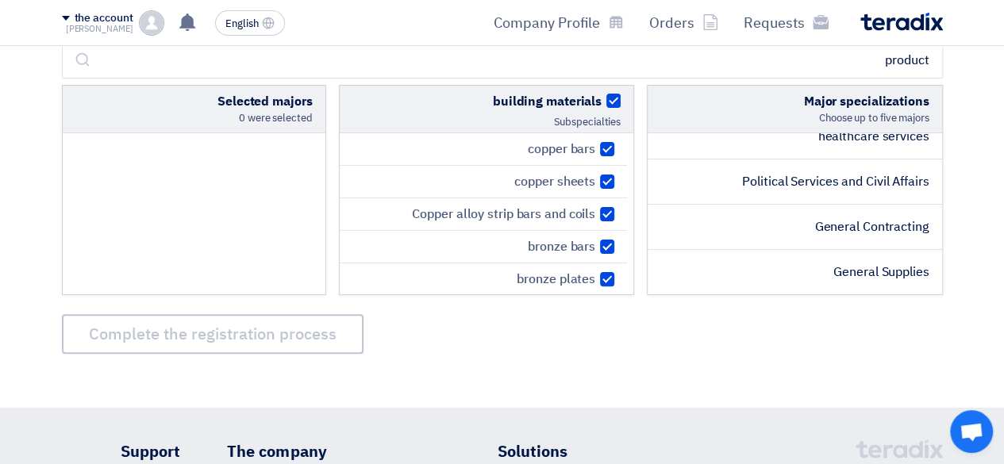
checkbox input "true"
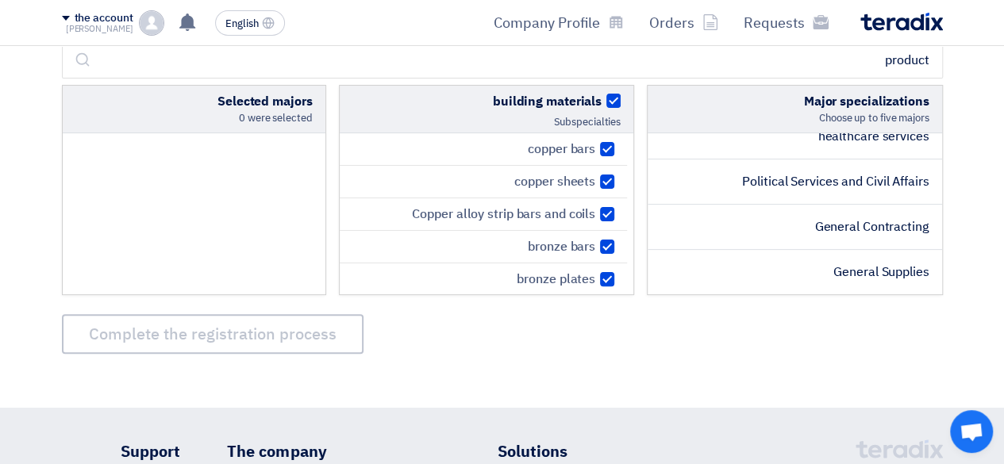
checkbox input "true"
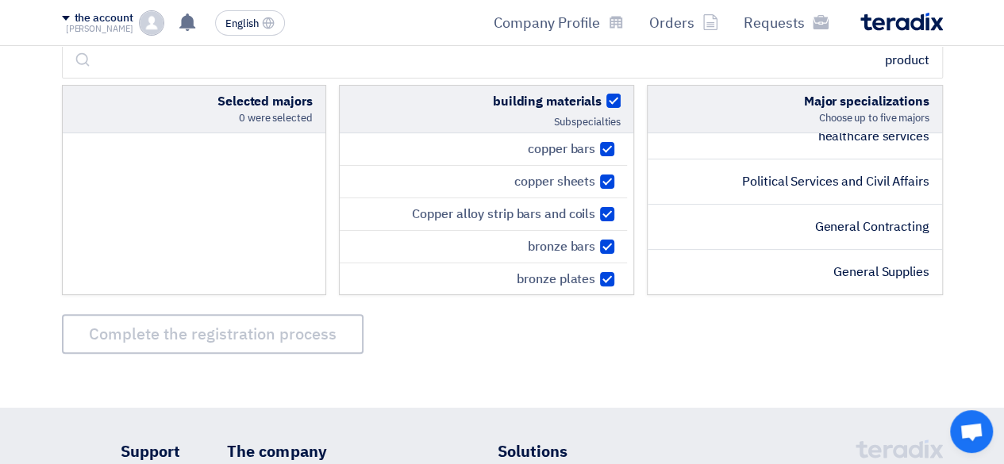
checkbox input "true"
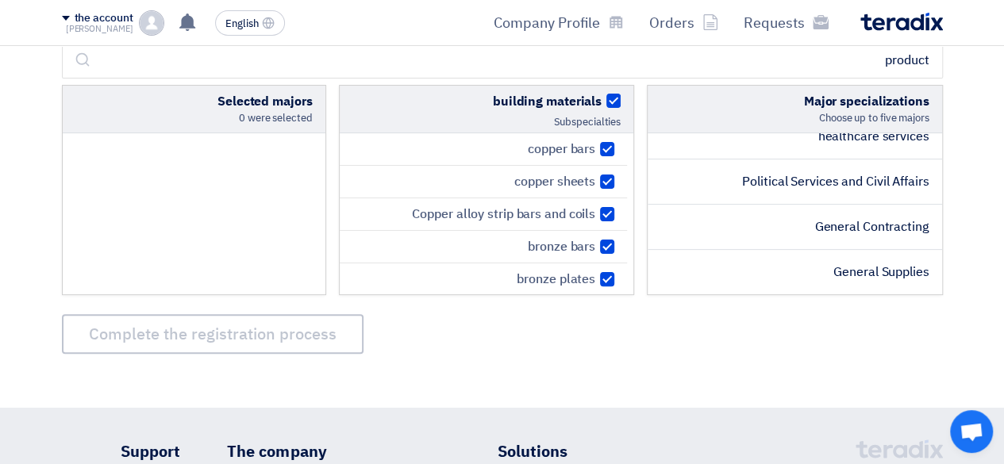
checkbox input "true"
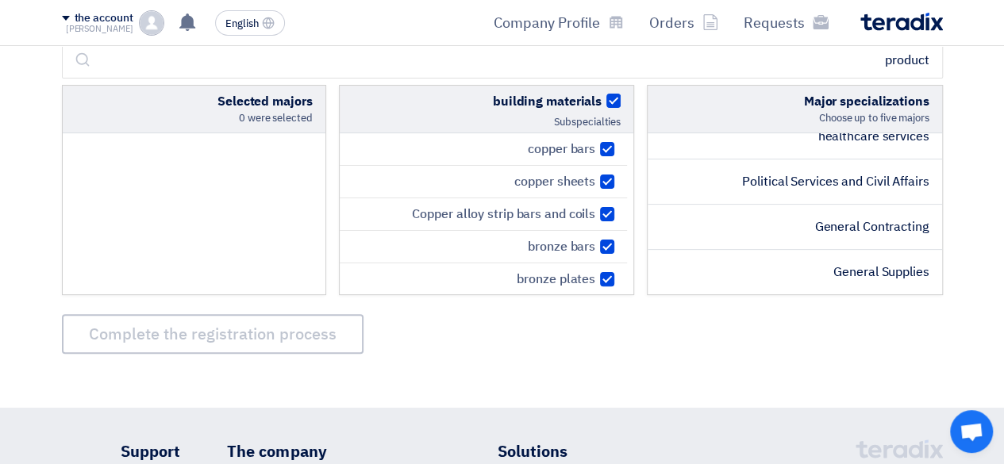
checkbox input "true"
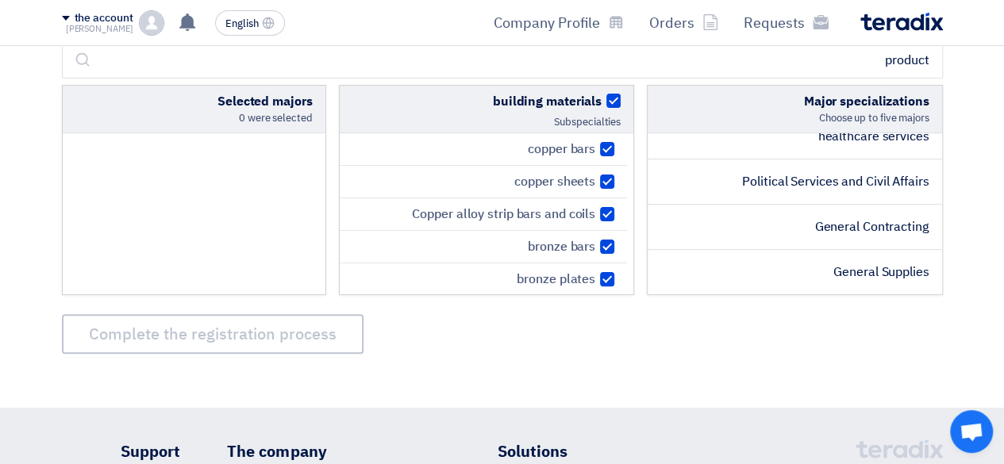
checkbox input "true"
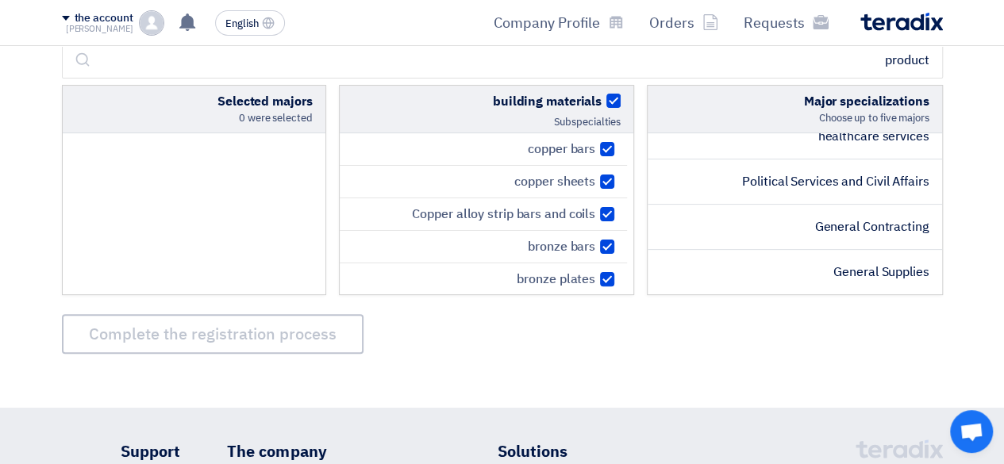
checkbox input "true"
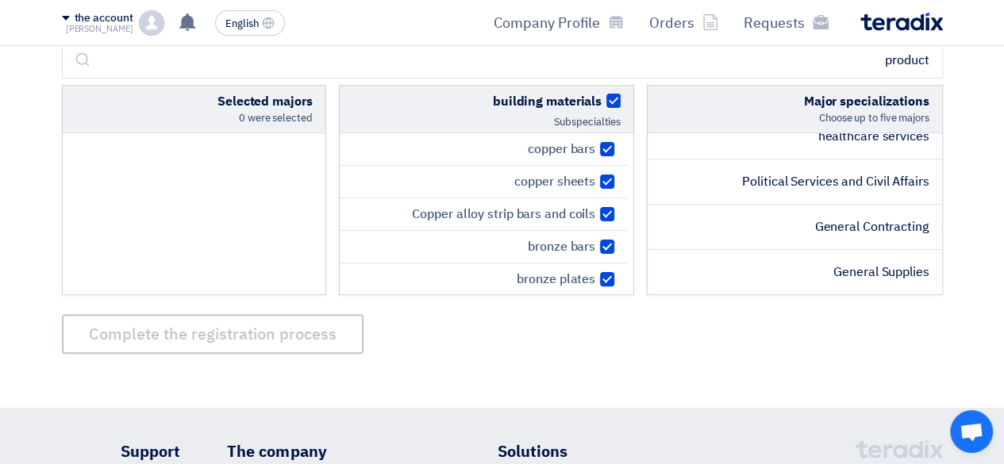
checkbox input "true"
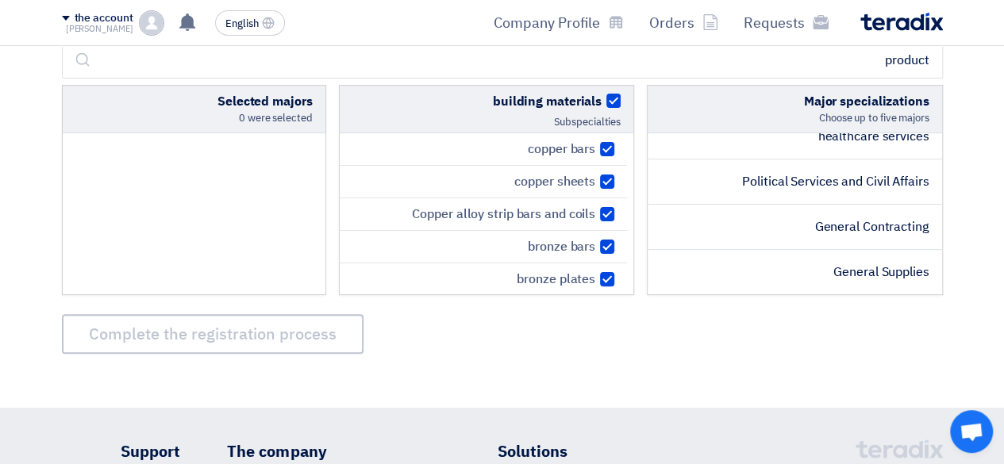
checkbox input "true"
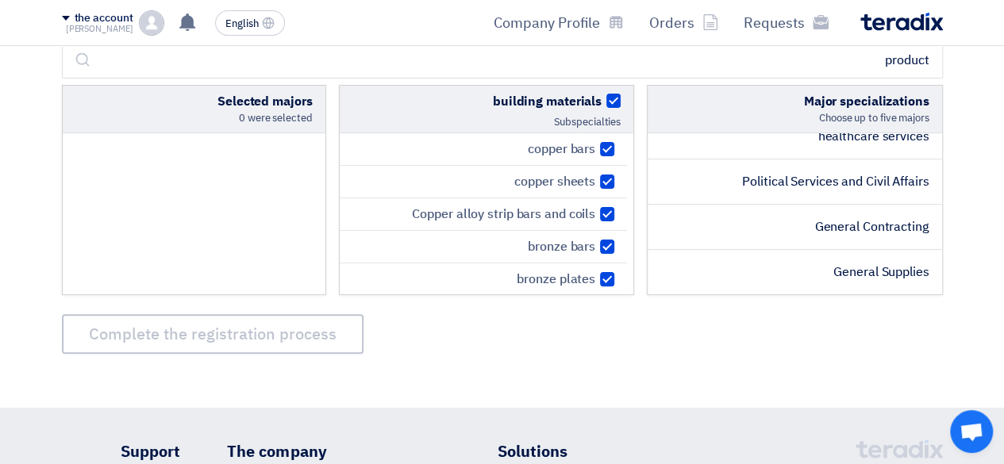
checkbox input "true"
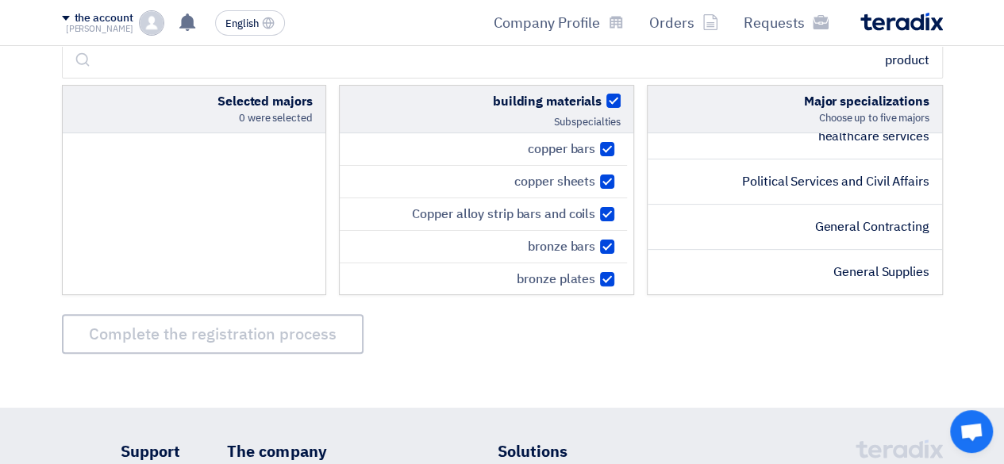
checkbox input "true"
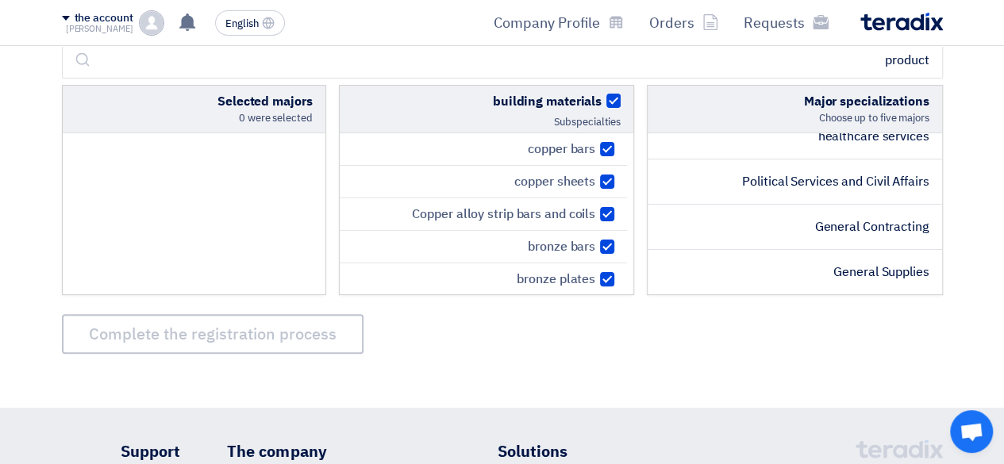
checkbox input "true"
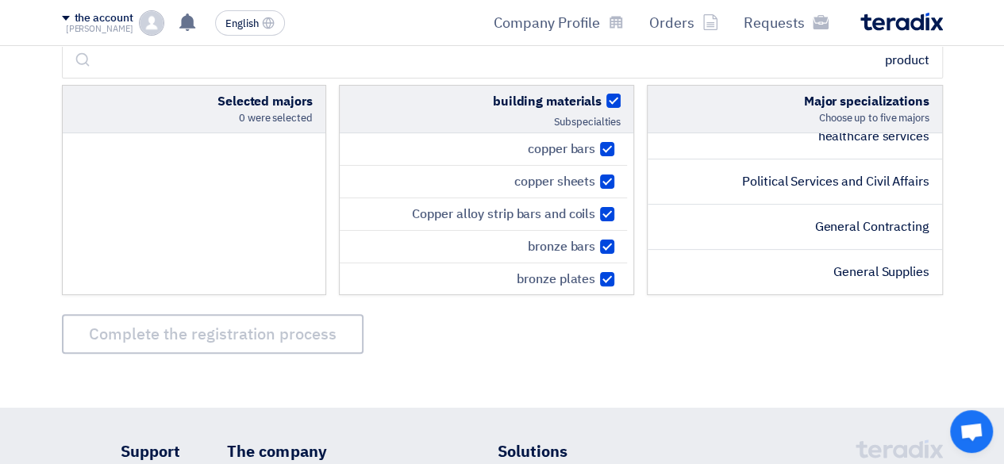
checkbox input "true"
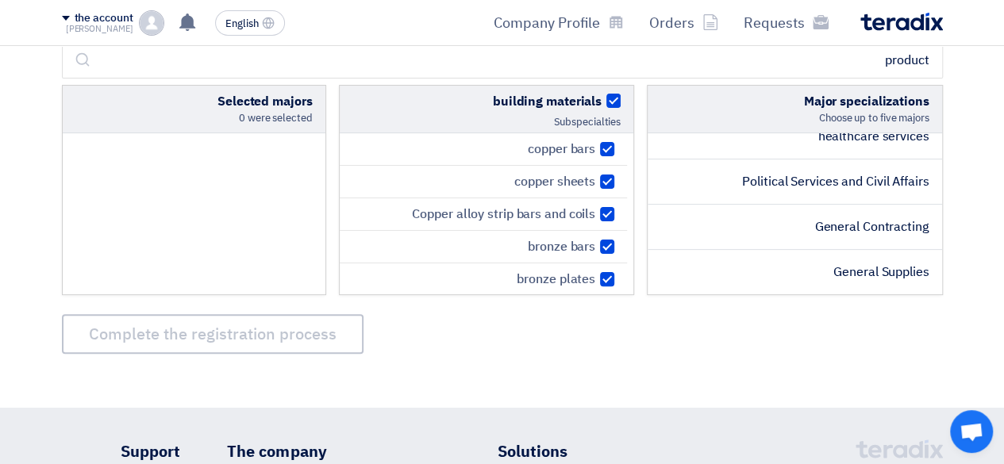
checkbox input "true"
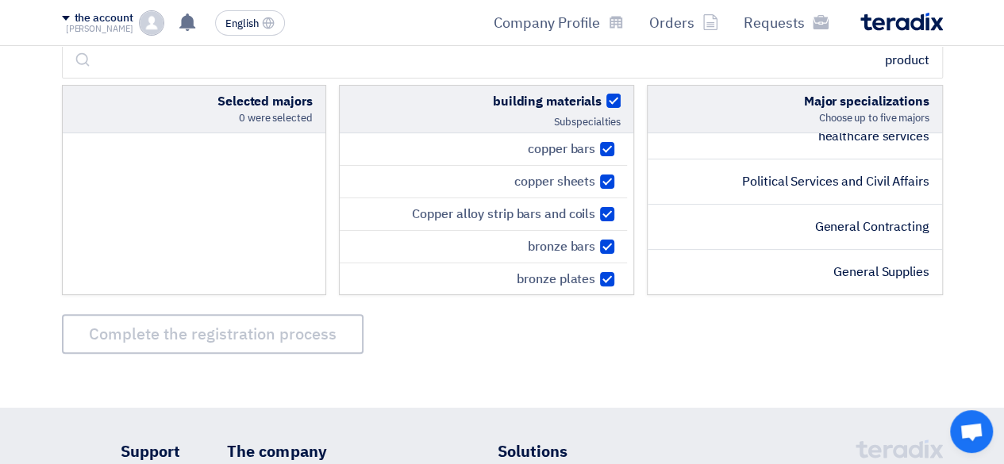
checkbox input "true"
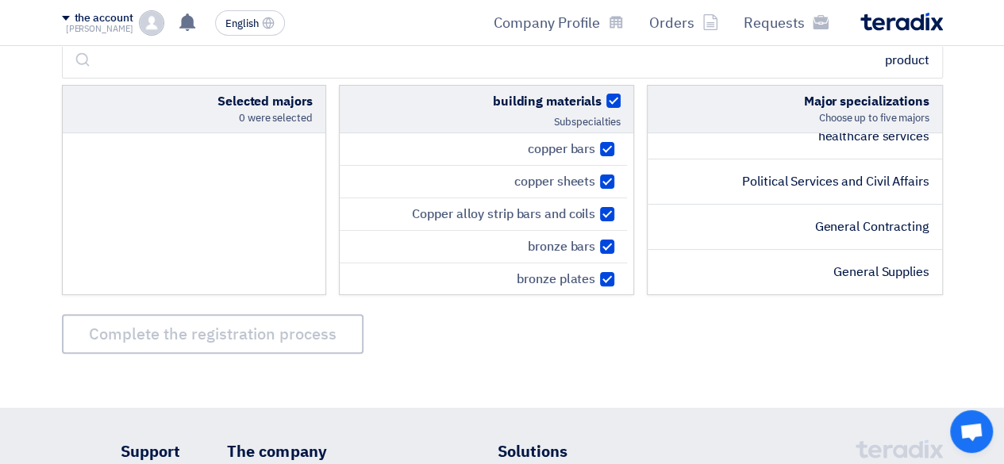
checkbox input "true"
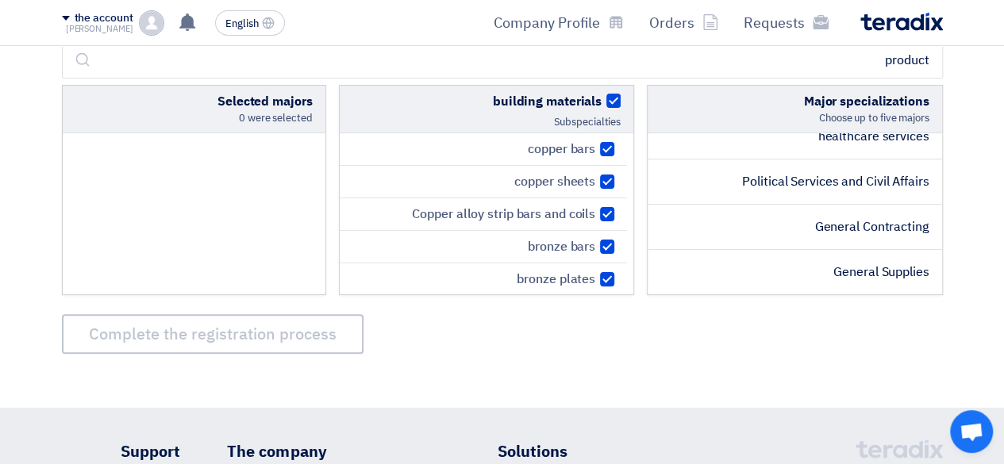
checkbox input "true"
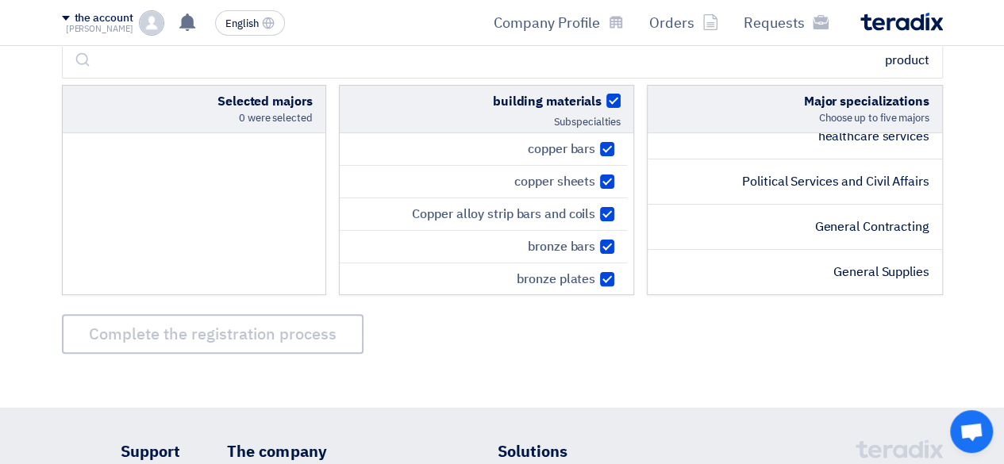
checkbox input "true"
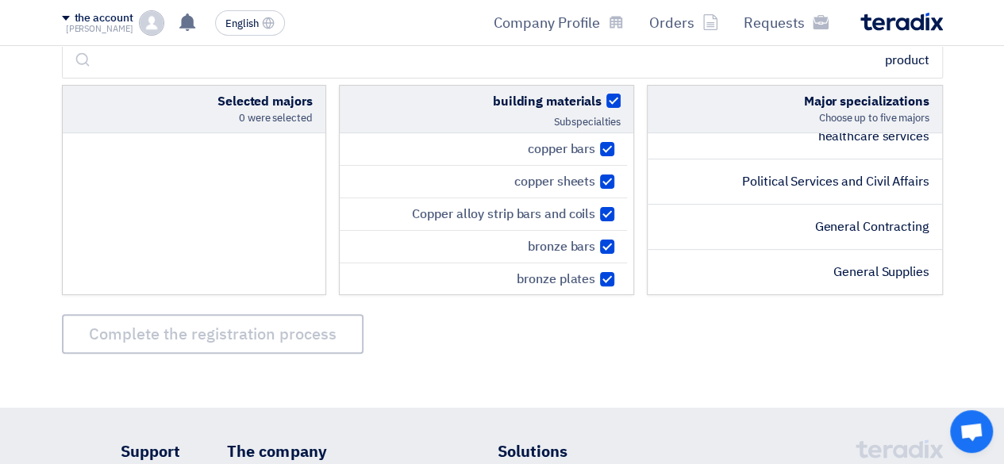
checkbox input "true"
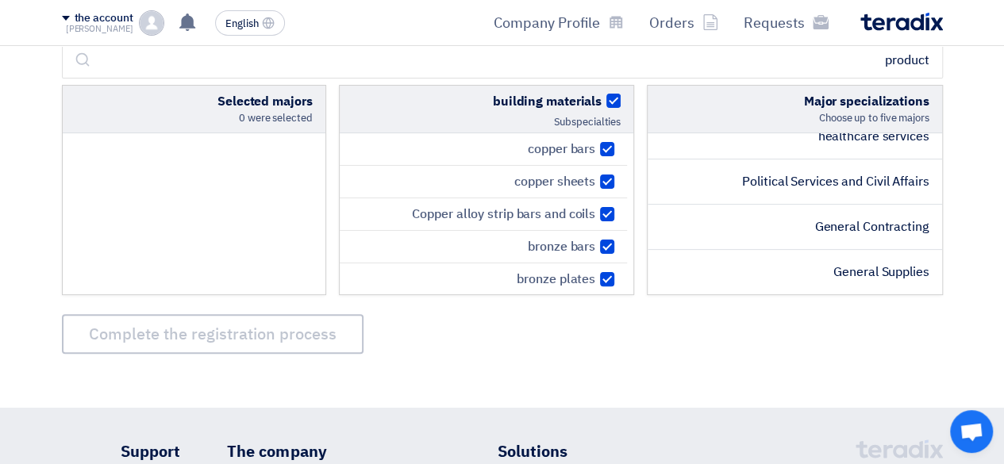
checkbox input "true"
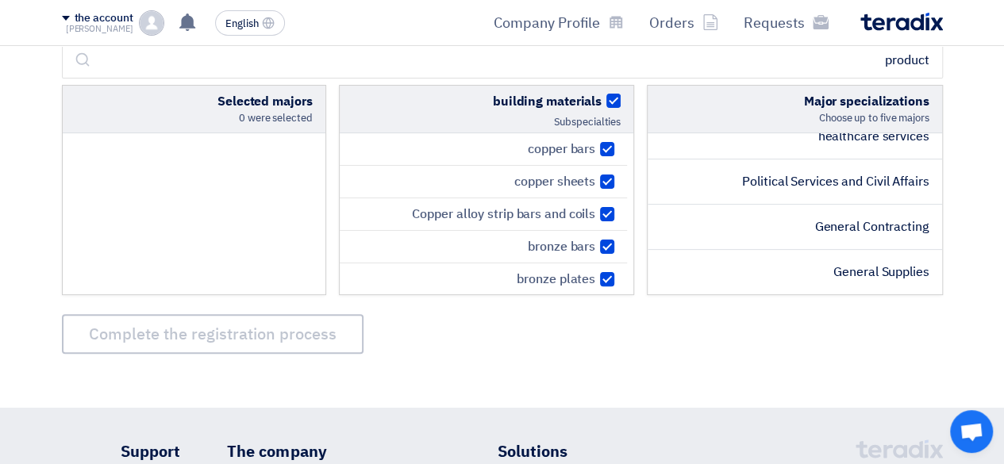
checkbox input "true"
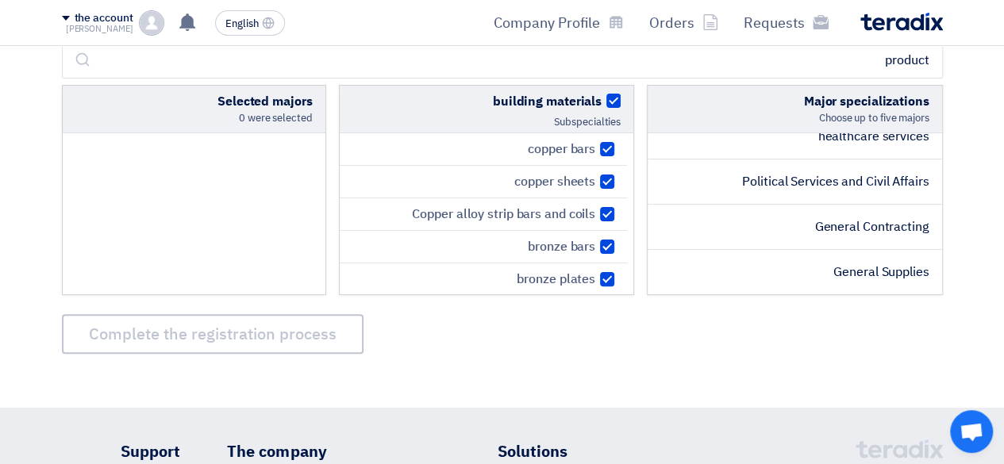
checkbox input "true"
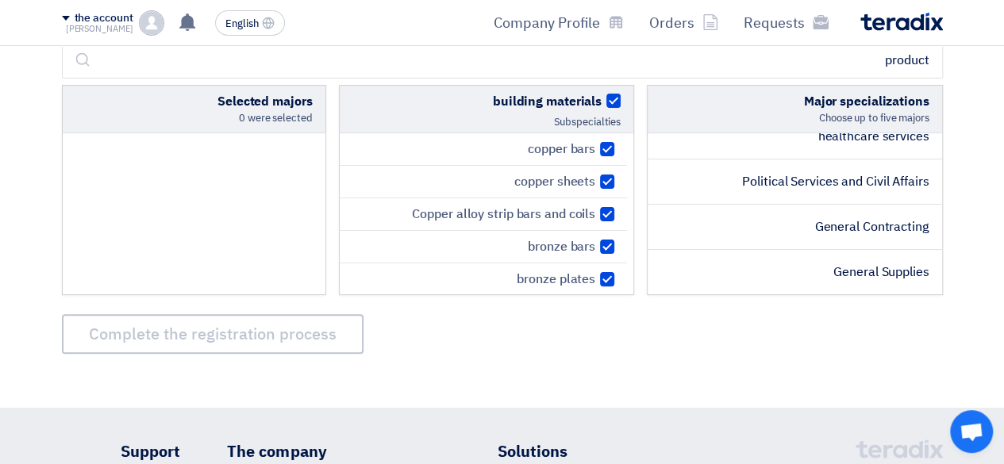
checkbox input "true"
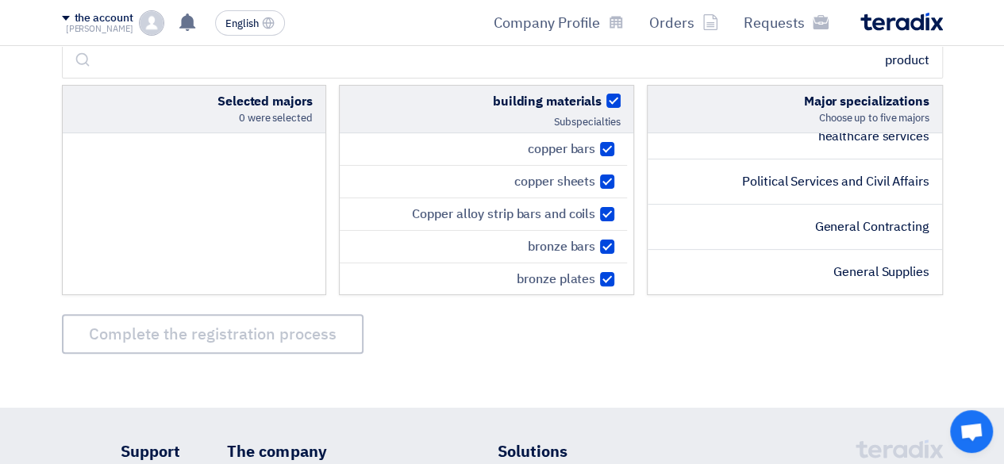
checkbox input "true"
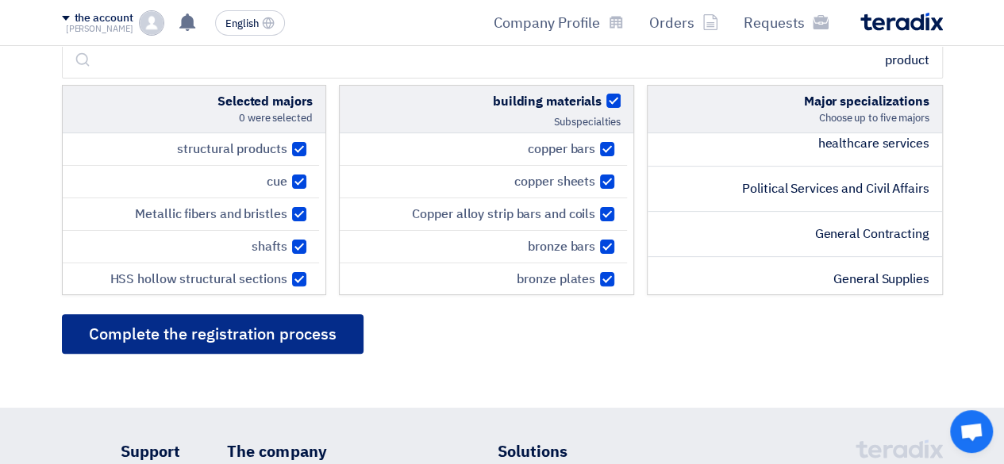
click at [317, 329] on font "Complete the registration process" at bounding box center [213, 334] width 248 height 24
